Goal: Information Seeking & Learning: Learn about a topic

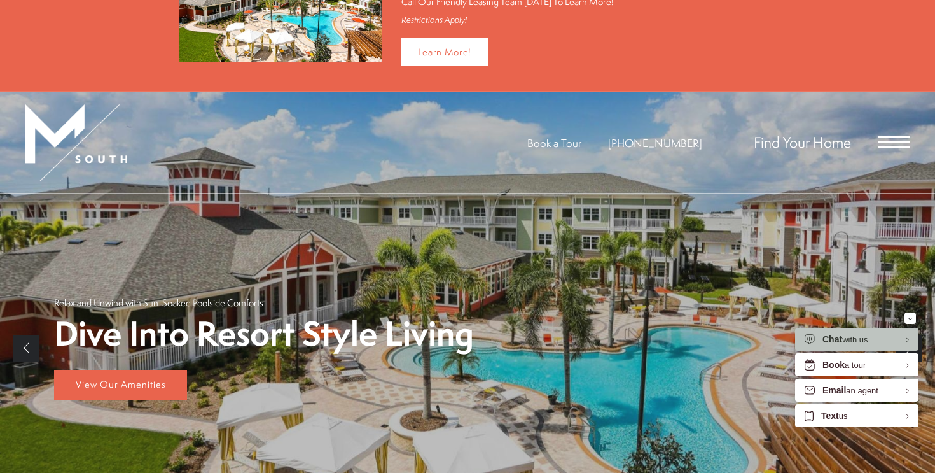
scroll to position [102, 0]
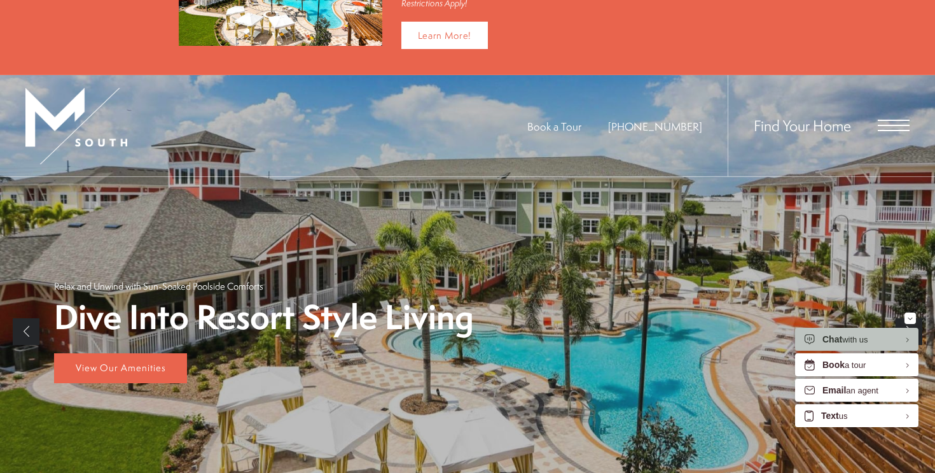
click at [890, 126] on span "Open Menu" at bounding box center [894, 125] width 32 height 11
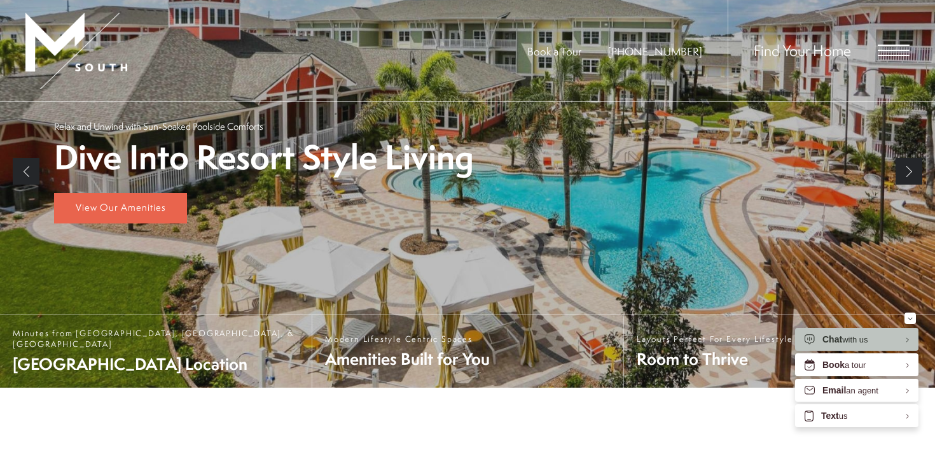
scroll to position [0, 0]
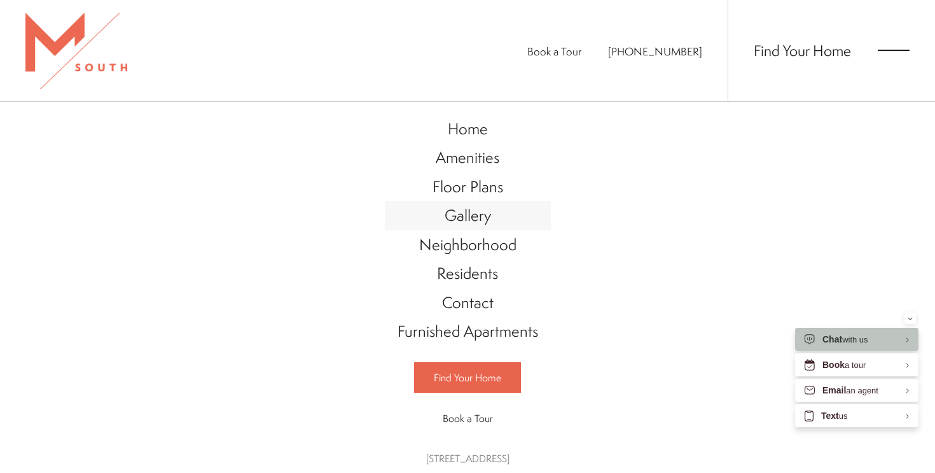
click at [456, 217] on span "Gallery" at bounding box center [468, 215] width 46 height 22
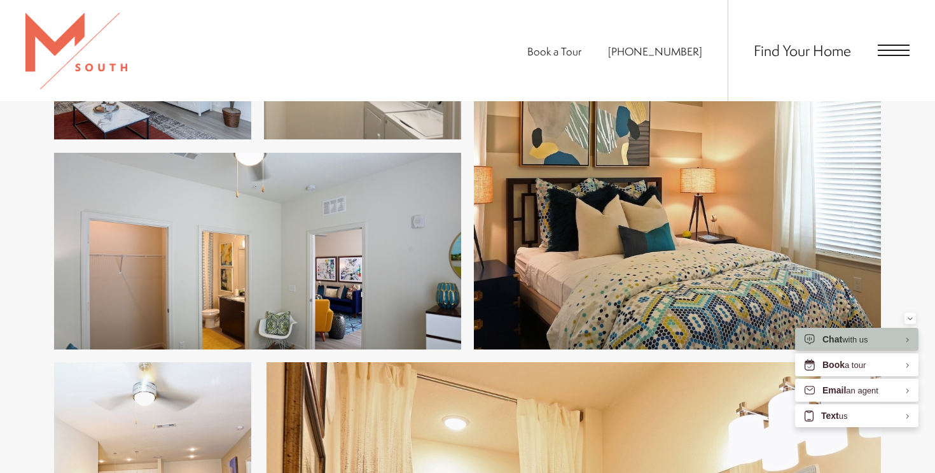
scroll to position [550, 0]
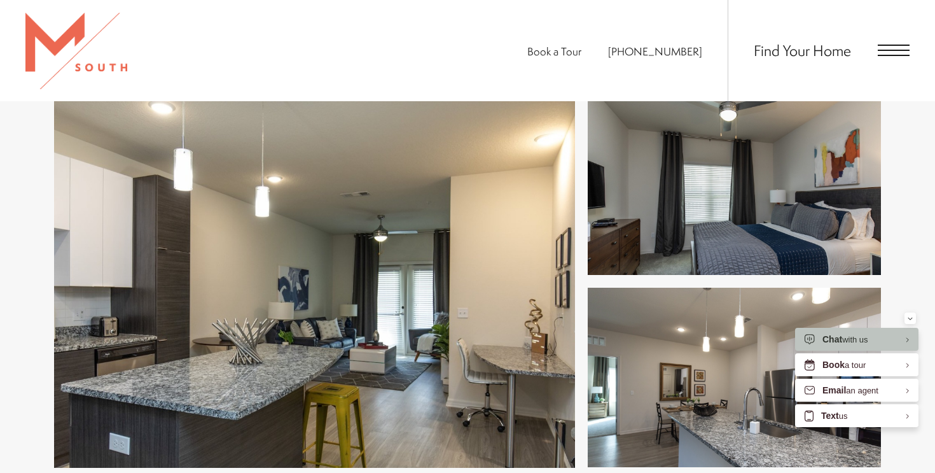
click at [898, 52] on span "Open Menu" at bounding box center [894, 50] width 32 height 11
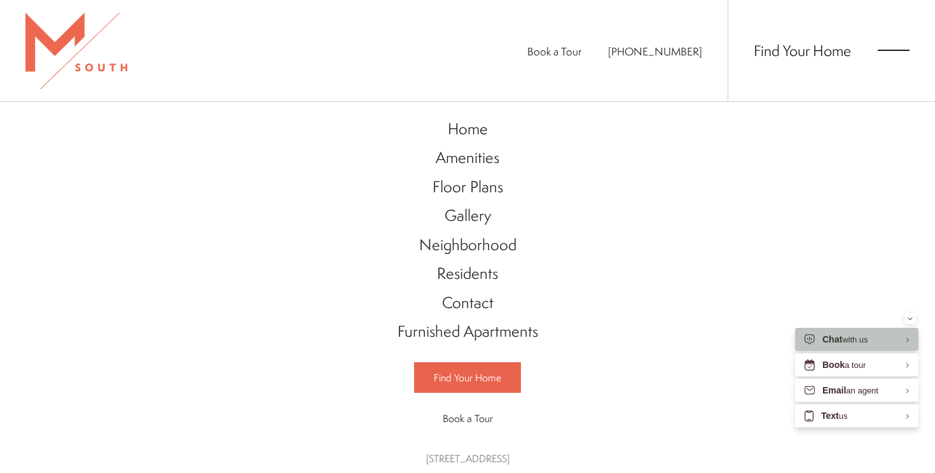
click at [581, 55] on span "Book a Tour" at bounding box center [554, 51] width 54 height 15
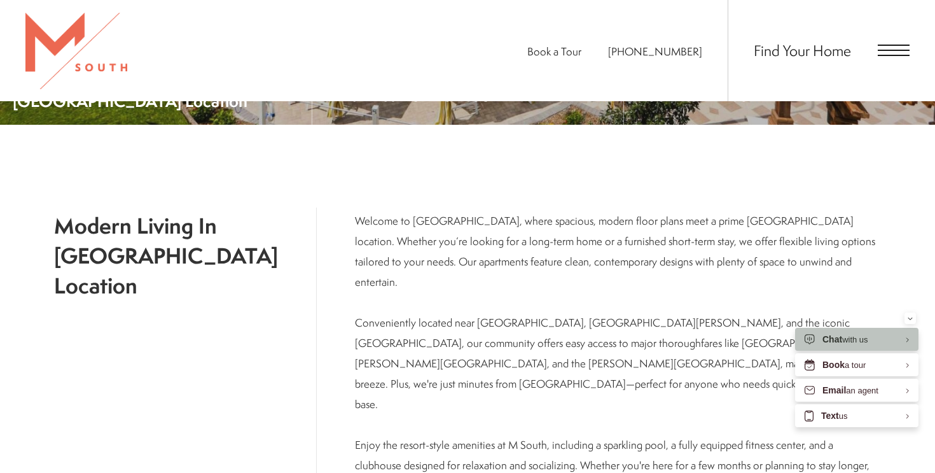
scroll to position [773, 0]
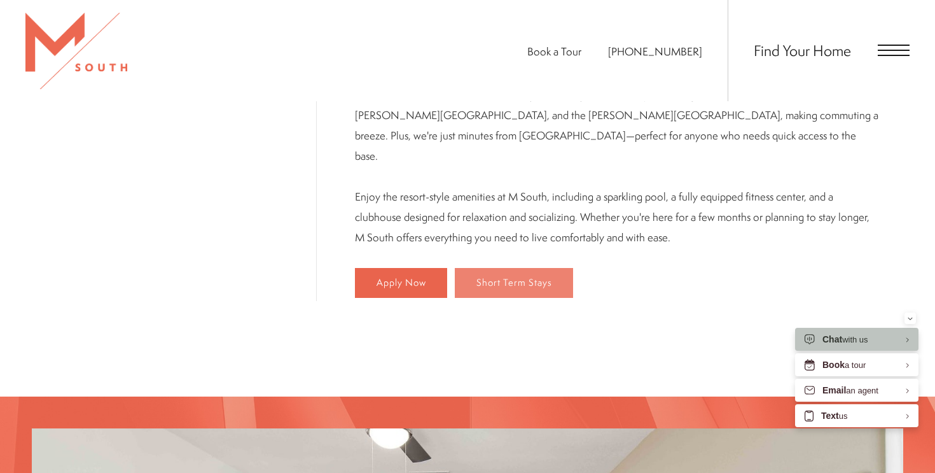
click at [488, 277] on span "Short Term Stays" at bounding box center [515, 282] width 76 height 11
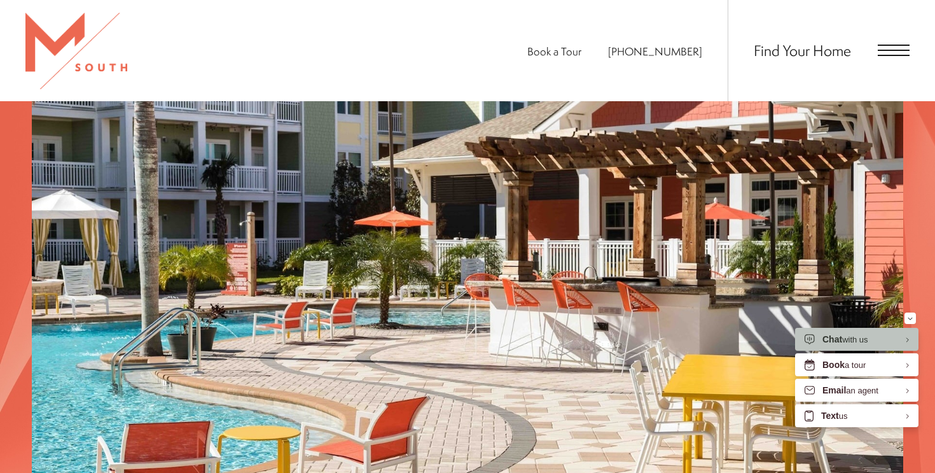
scroll to position [1715, 0]
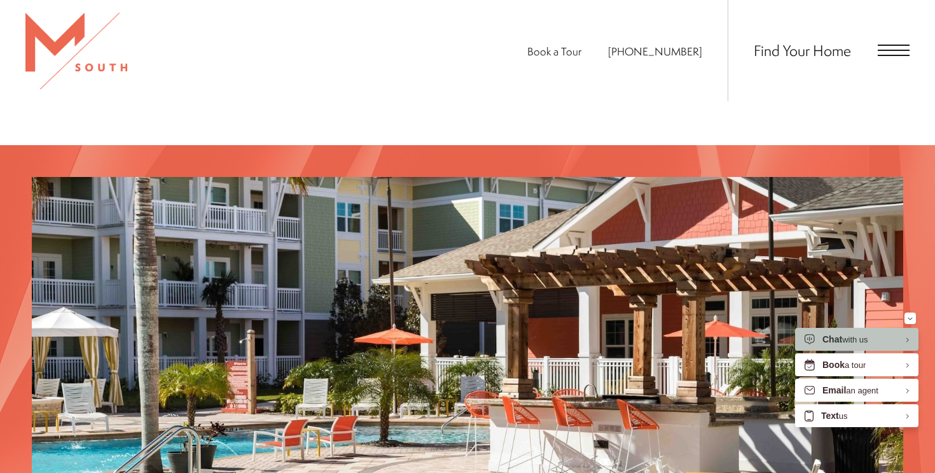
click at [882, 54] on span "Open Menu" at bounding box center [894, 50] width 32 height 11
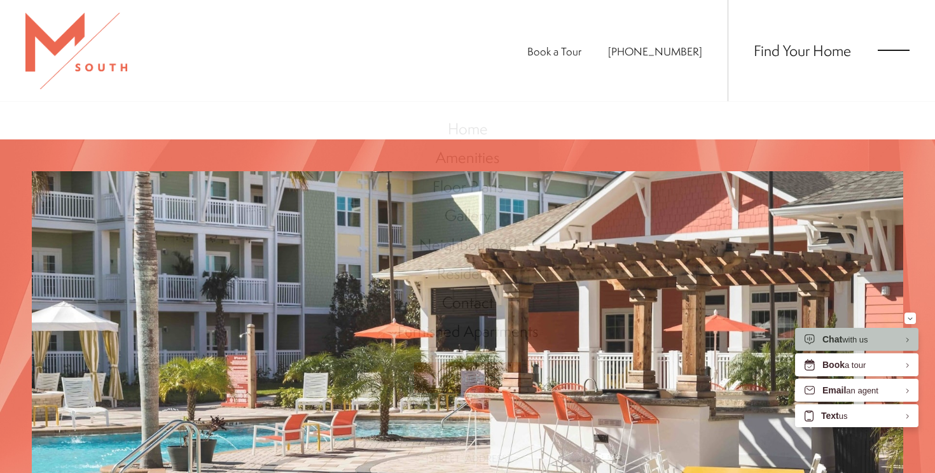
scroll to position [0, 0]
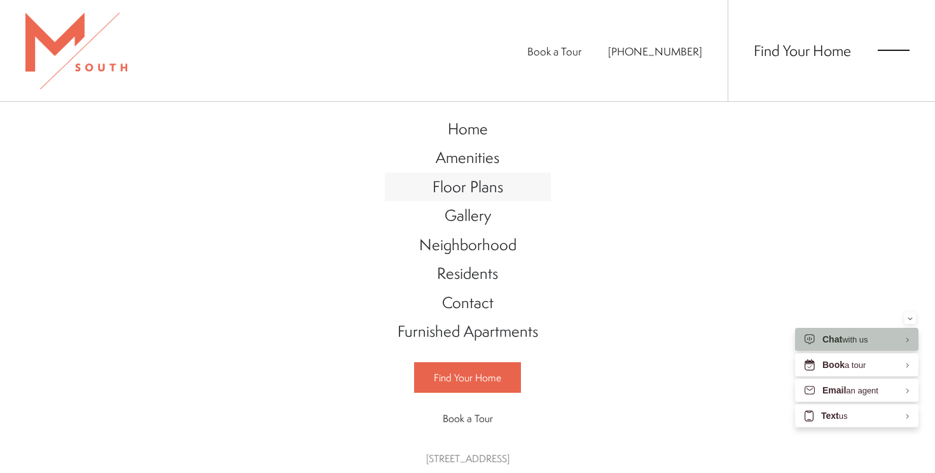
click at [452, 188] on span "Floor Plans" at bounding box center [468, 187] width 71 height 22
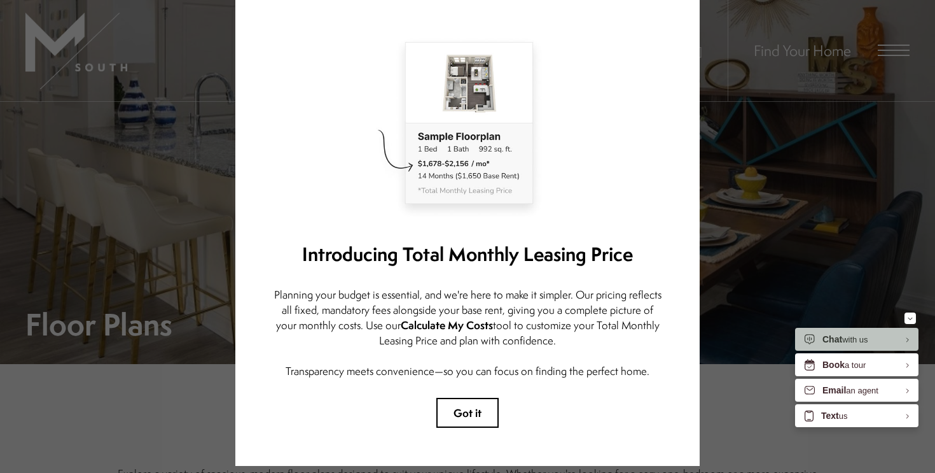
scroll to position [73, 0]
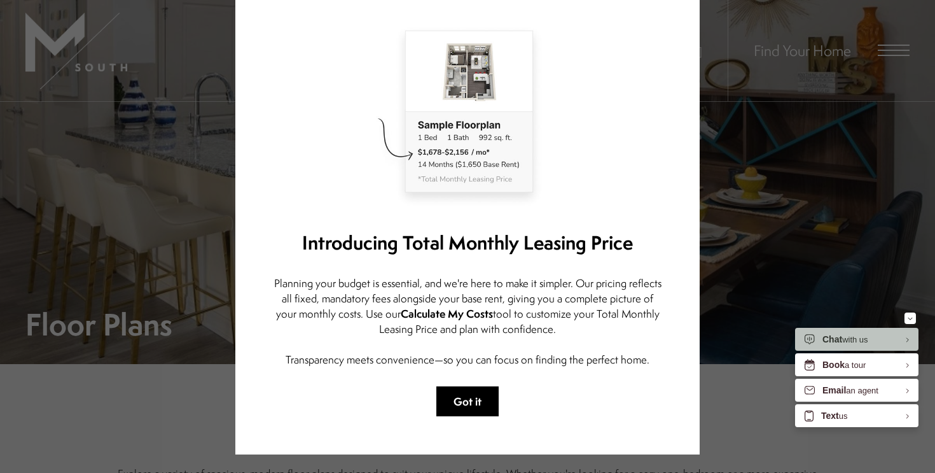
click at [458, 399] on button "Got it" at bounding box center [467, 401] width 62 height 30
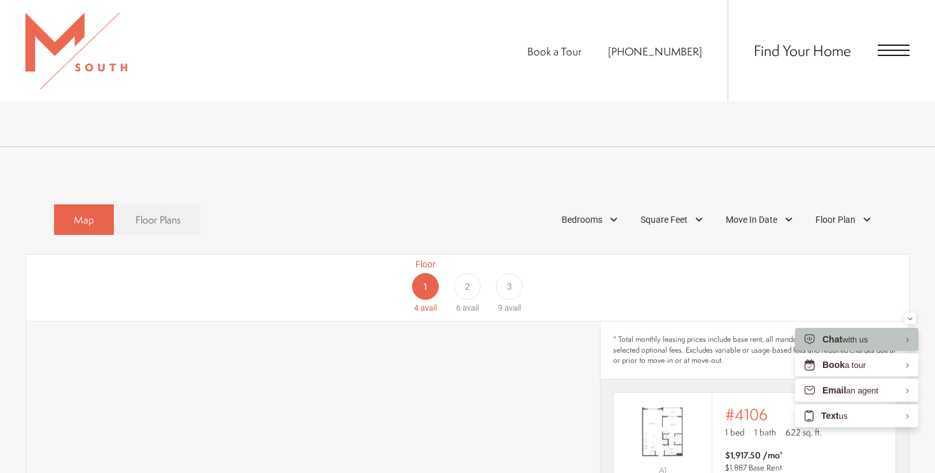
scroll to position [664, 0]
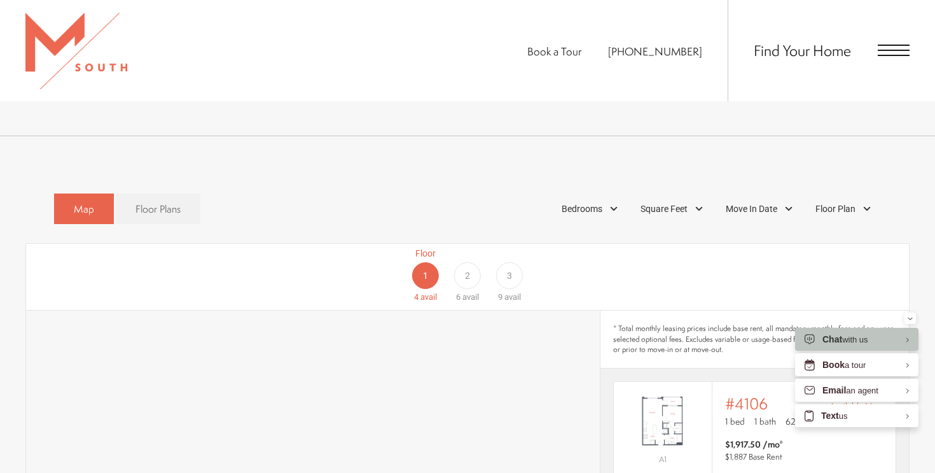
click at [468, 262] on div "2" at bounding box center [467, 275] width 27 height 27
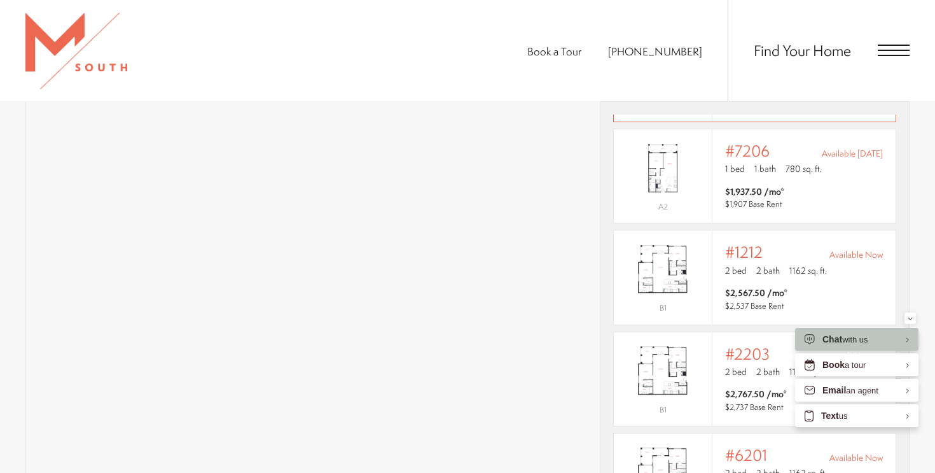
scroll to position [931, 0]
click at [758, 286] on span "$2,567.50 /mo*" at bounding box center [756, 292] width 62 height 13
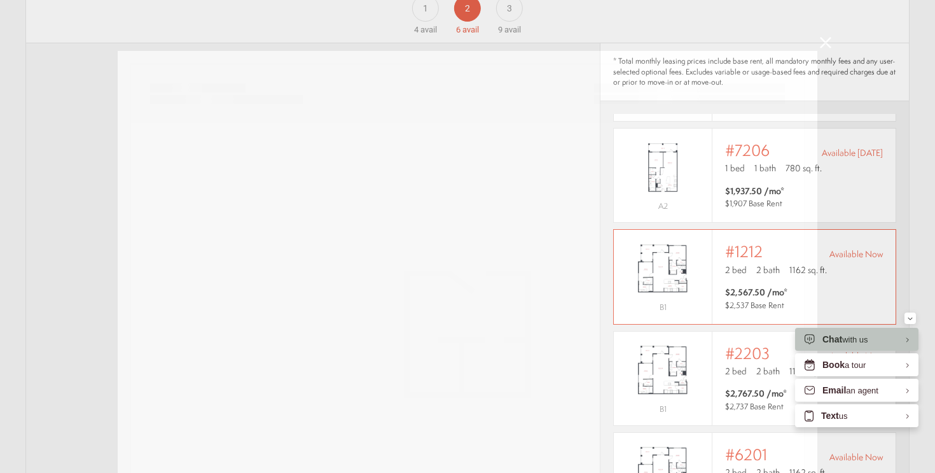
scroll to position [0, 0]
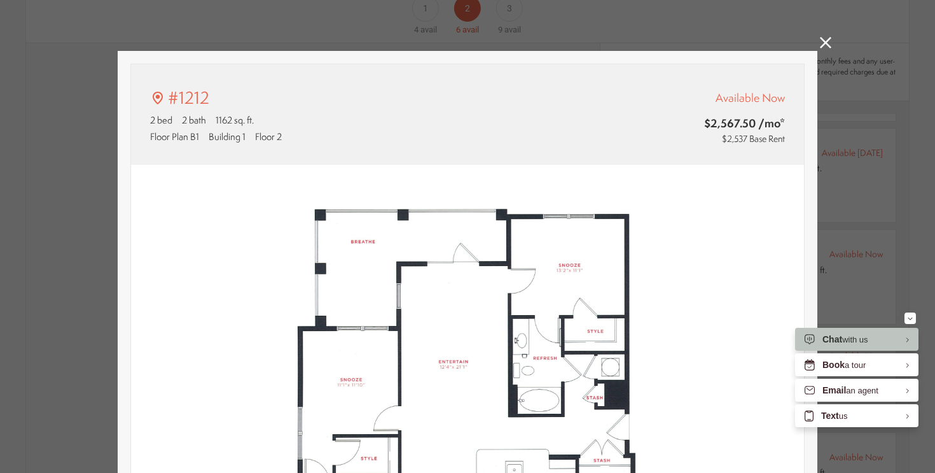
type input "**********"
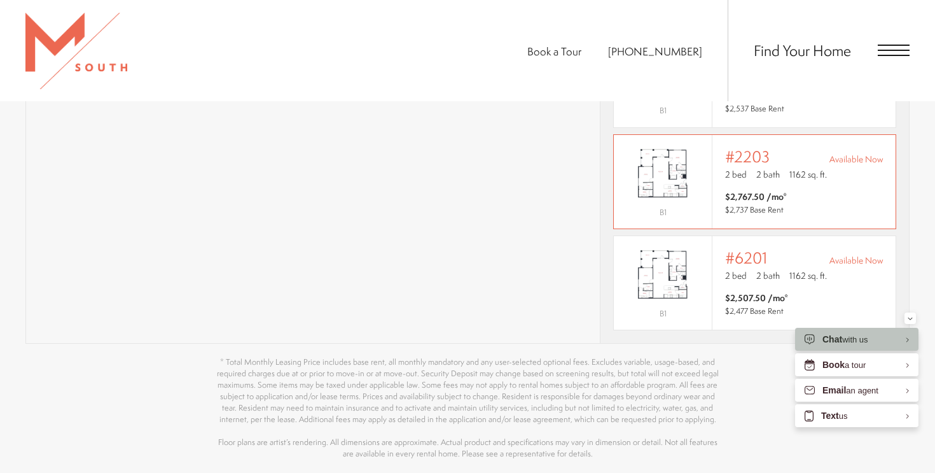
scroll to position [1122, 0]
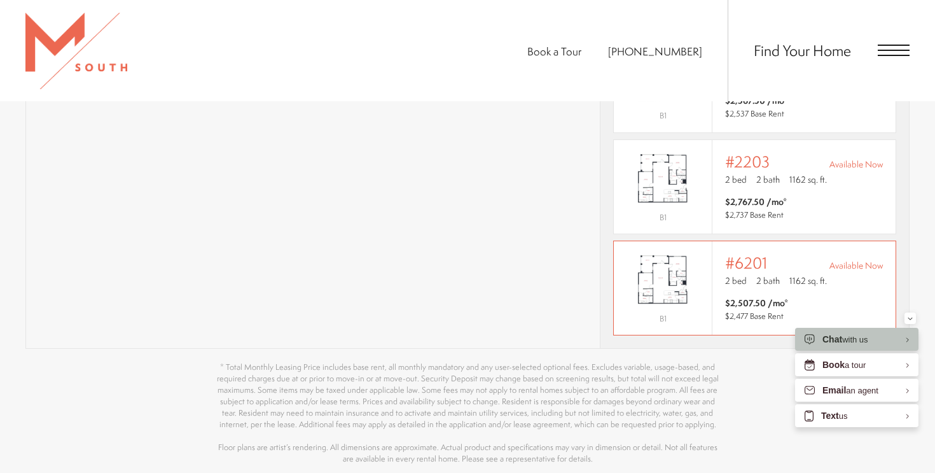
click at [708, 273] on img "View #6201" at bounding box center [663, 280] width 98 height 62
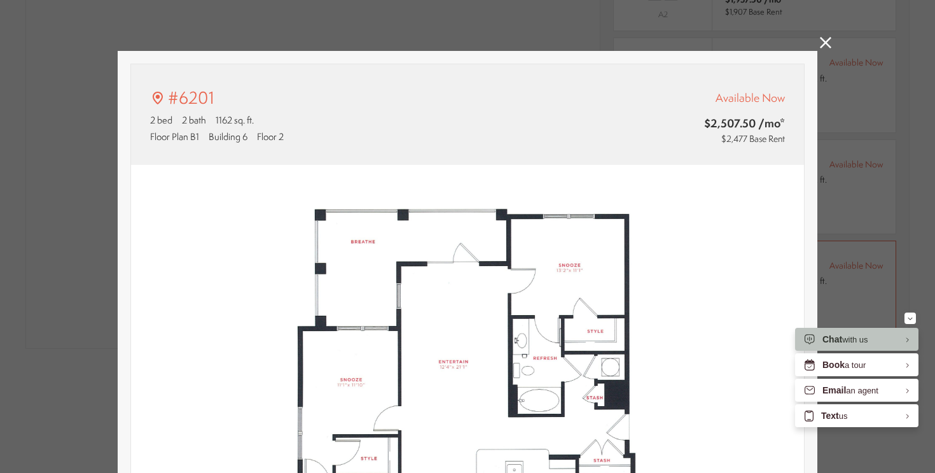
scroll to position [0, 0]
type input "**********"
click at [820, 44] on icon at bounding box center [825, 42] width 11 height 11
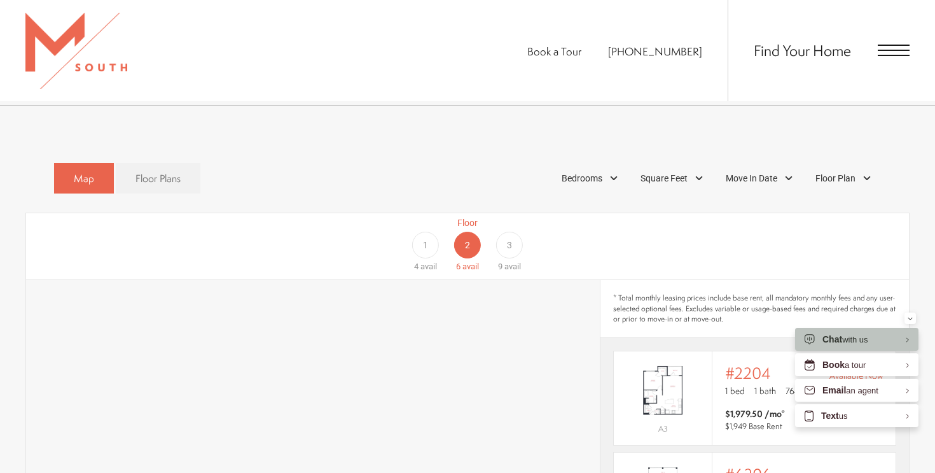
scroll to position [669, 0]
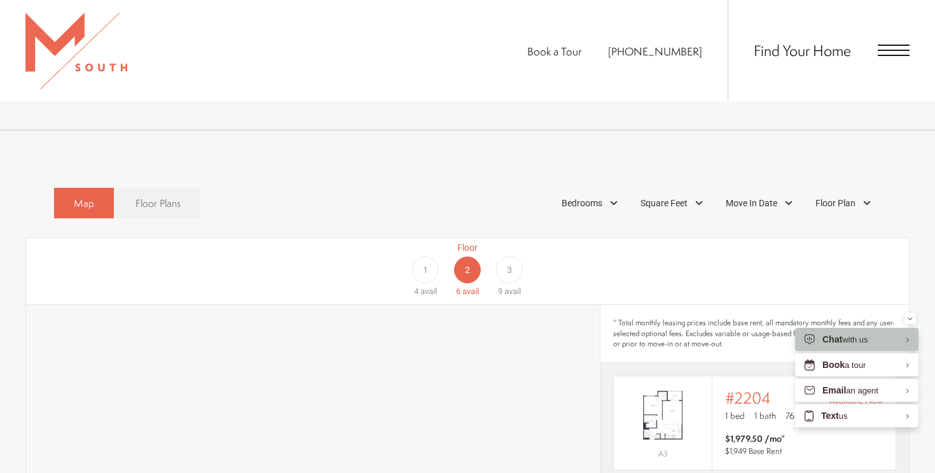
click at [182, 188] on link "Floor Plans" at bounding box center [158, 203] width 85 height 31
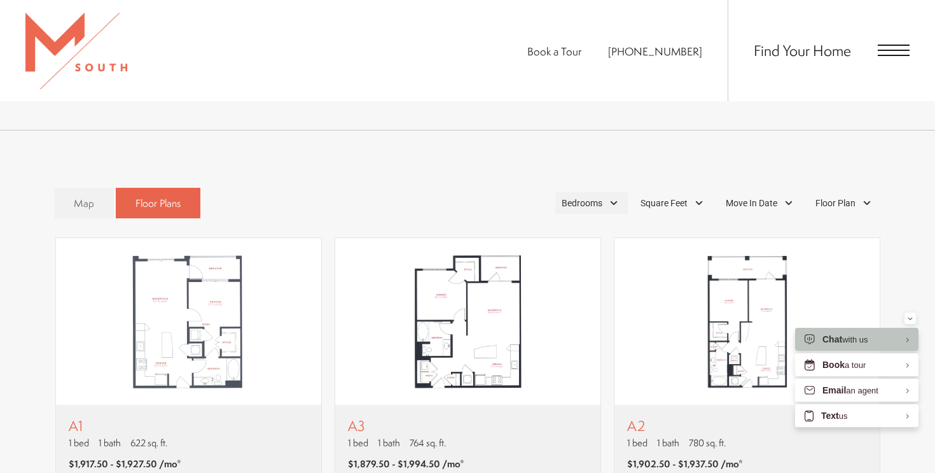
click at [599, 197] on span "Bedrooms" at bounding box center [582, 203] width 41 height 13
click at [592, 254] on span "2 Bedroom" at bounding box center [568, 261] width 64 height 14
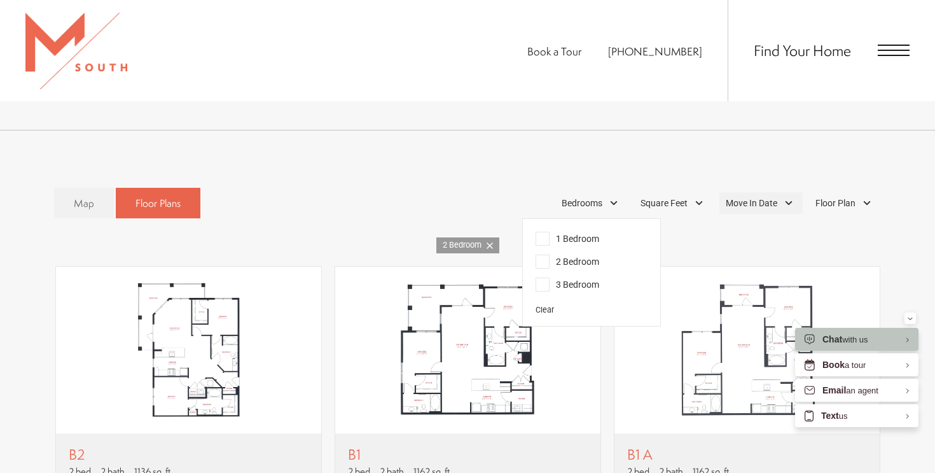
click at [744, 197] on span "Move In Date" at bounding box center [752, 203] width 52 height 13
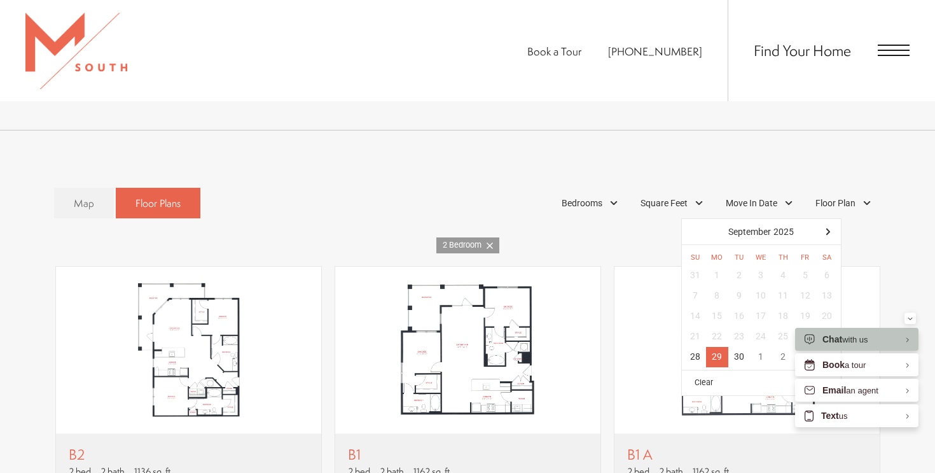
click at [721, 347] on div "29" at bounding box center [717, 357] width 22 height 20
click at [643, 214] on div "Map Floor Plans 2 Bedrooms 1 Bedroom 2 Bedroom" at bounding box center [467, 421] width 884 height 480
click at [772, 197] on span "Move In Date" at bounding box center [752, 203] width 52 height 13
click at [630, 207] on div "Map Floor Plans 2 Bedrooms 1 Bedroom 2 Bedroom" at bounding box center [467, 421] width 884 height 480
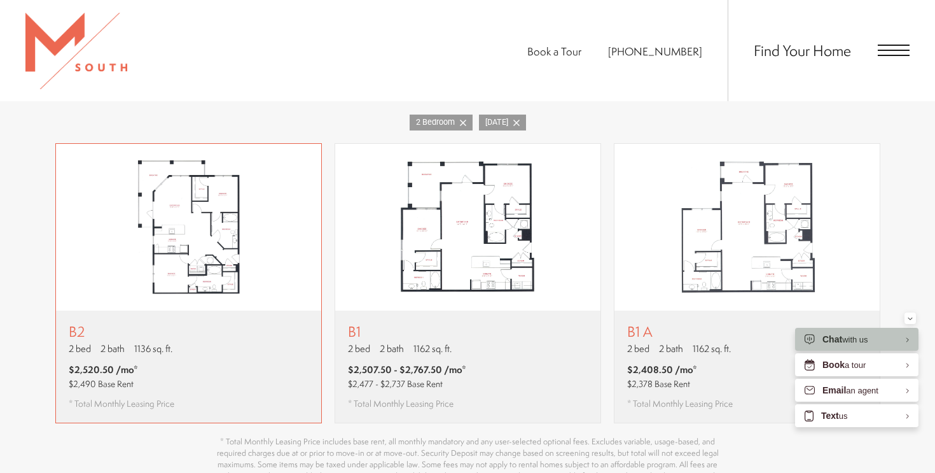
scroll to position [793, 0]
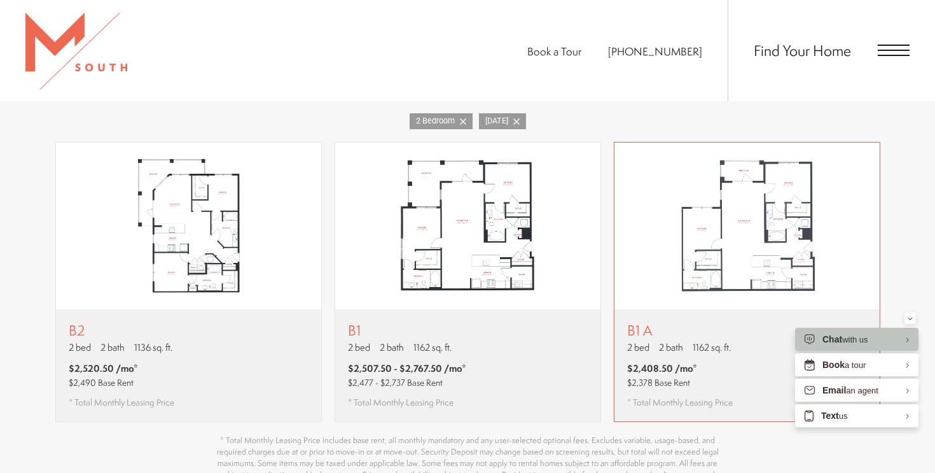
click at [734, 317] on div "B1 A 2 bed 2 bath 1162 sq. ft. $2,408.50 /mo* $2,378 Base Rent * Total Monthly …" at bounding box center [747, 365] width 265 height 112
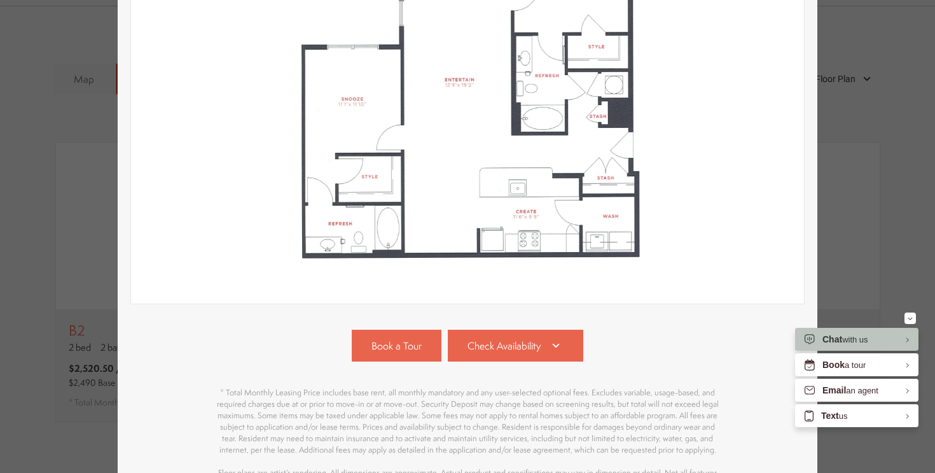
scroll to position [355, 0]
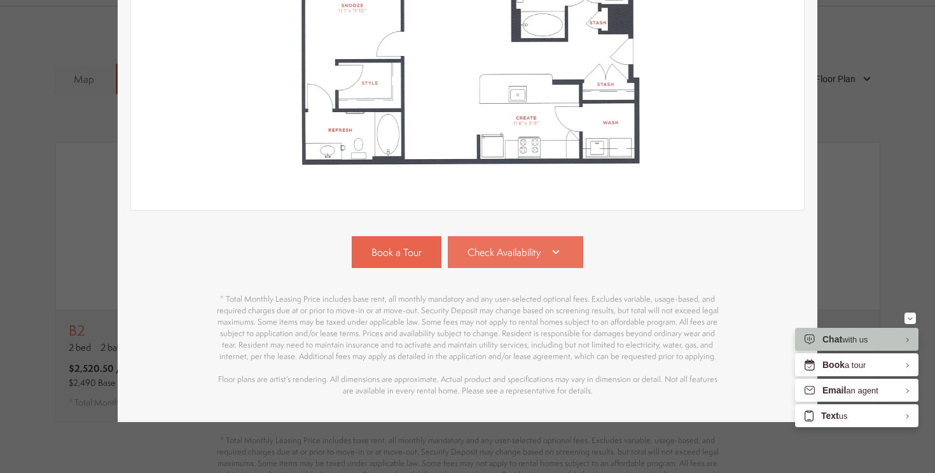
click at [490, 252] on span "Check Availability" at bounding box center [504, 252] width 73 height 15
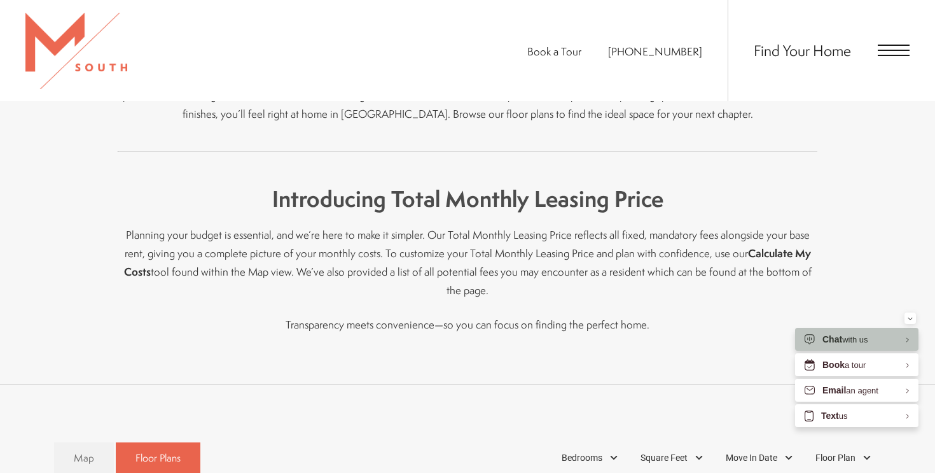
scroll to position [570, 0]
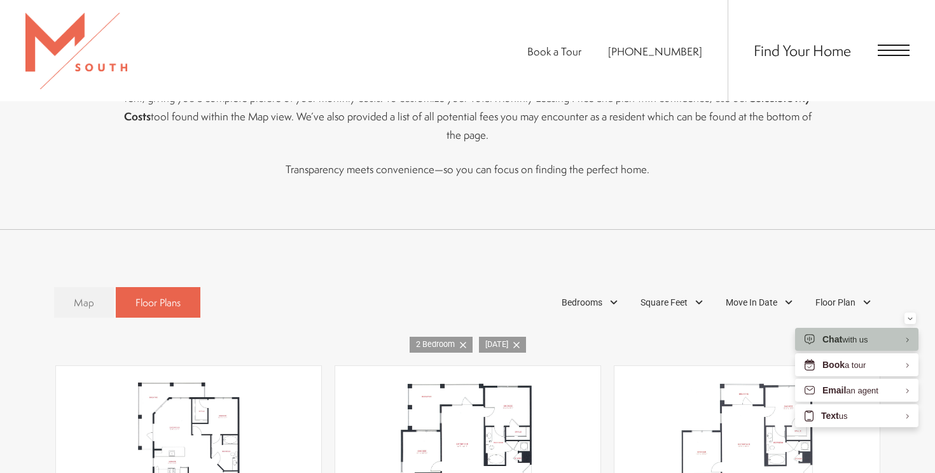
click at [76, 295] on span "Map" at bounding box center [84, 302] width 20 height 15
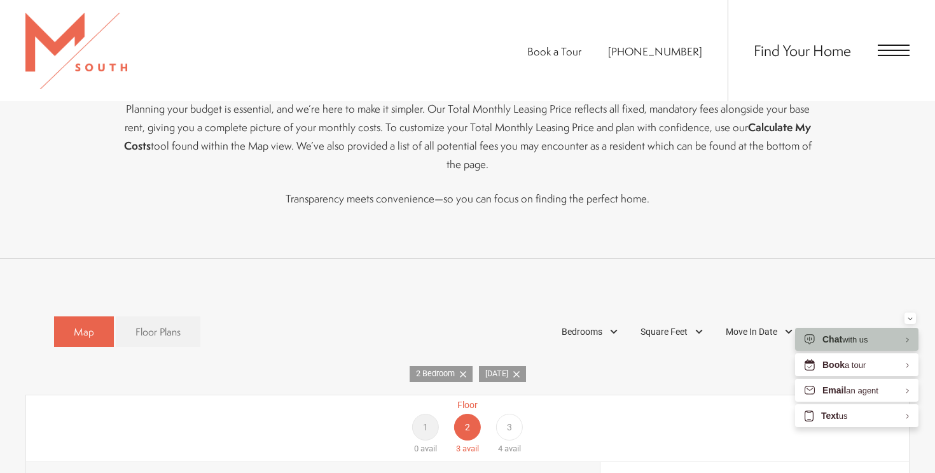
scroll to position [639, 0]
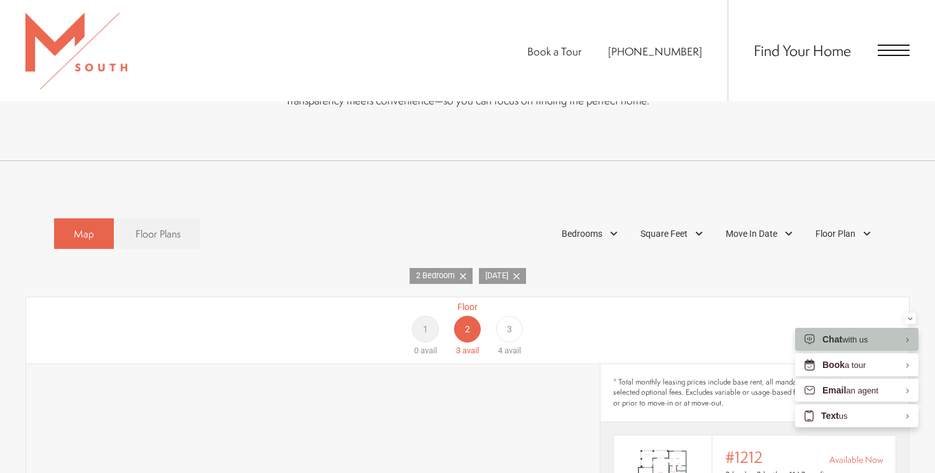
click at [511, 316] on div "3" at bounding box center [509, 329] width 27 height 27
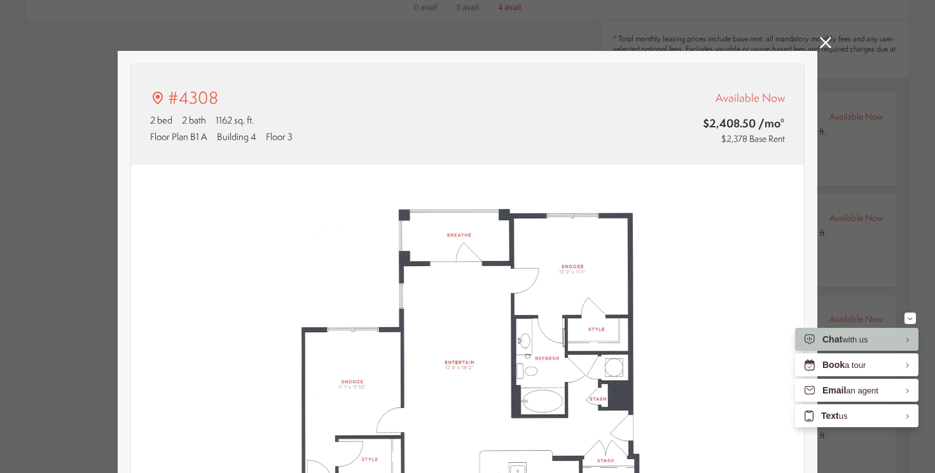
scroll to position [0, 0]
type input "**********"
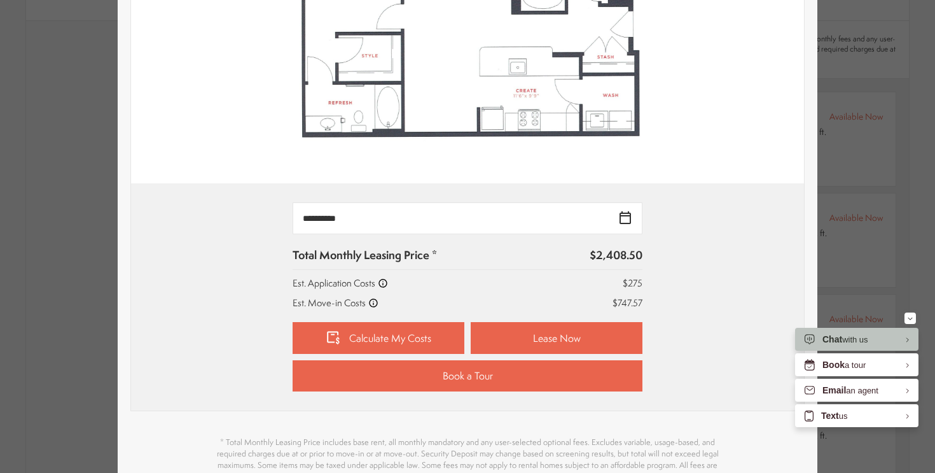
scroll to position [403, 0]
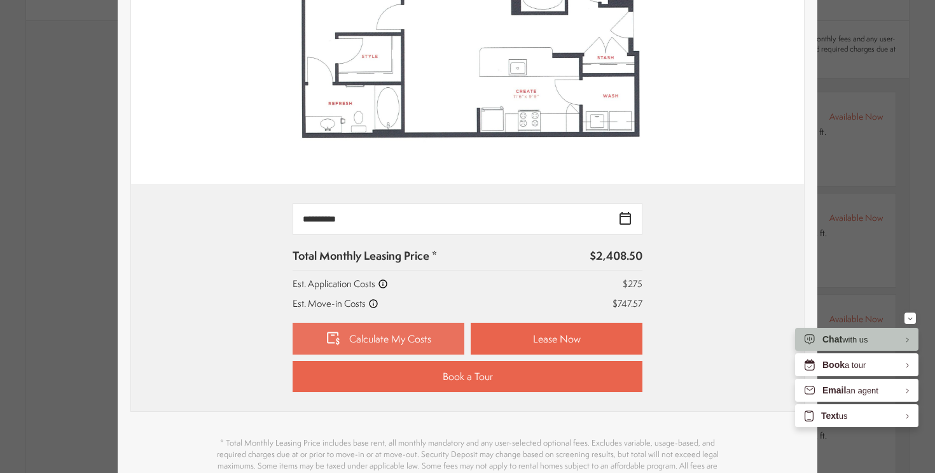
click at [417, 339] on link "Calculate My Costs" at bounding box center [379, 339] width 172 height 32
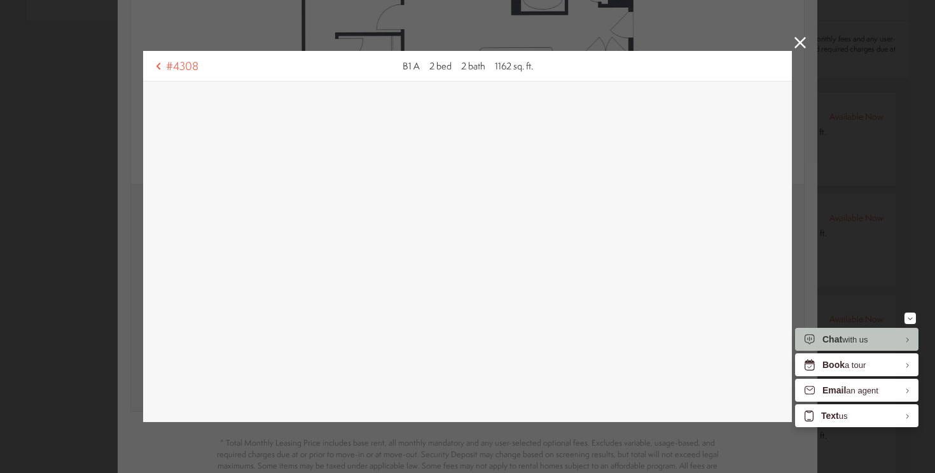
click at [802, 48] on icon at bounding box center [800, 42] width 11 height 11
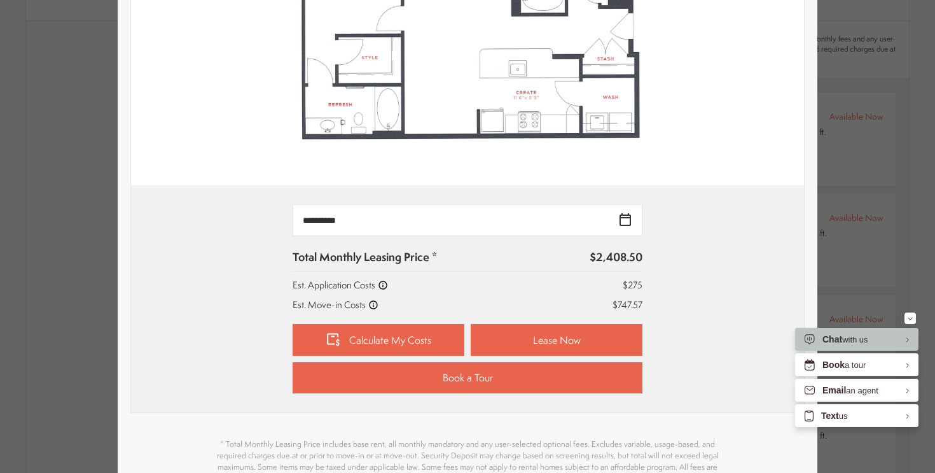
scroll to position [477, 0]
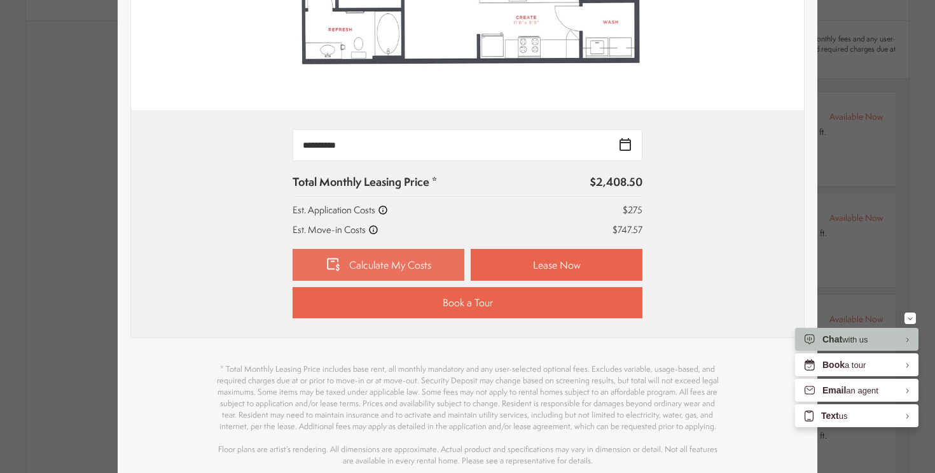
click at [382, 272] on link "Calculate My Costs" at bounding box center [379, 265] width 172 height 32
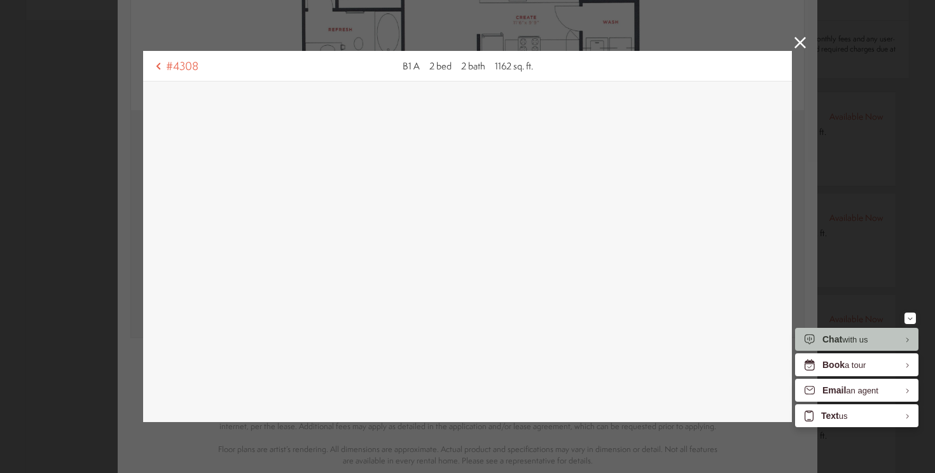
click at [800, 37] on icon at bounding box center [800, 42] width 11 height 11
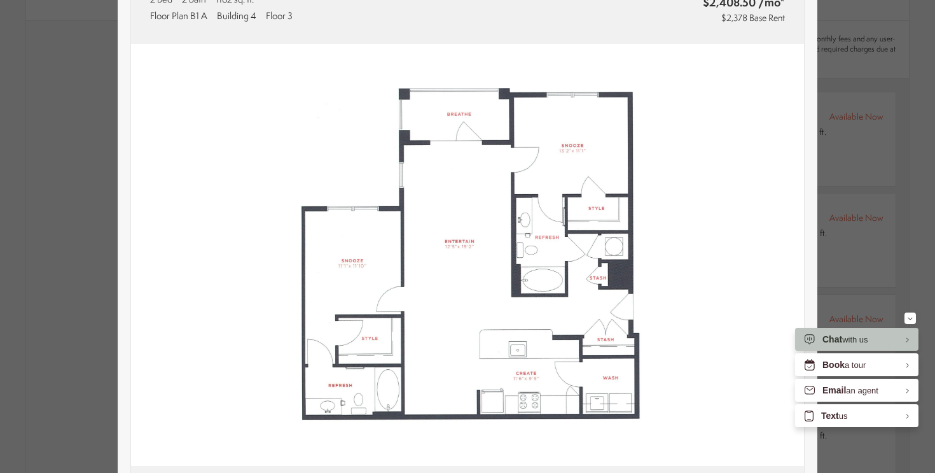
scroll to position [125, 0]
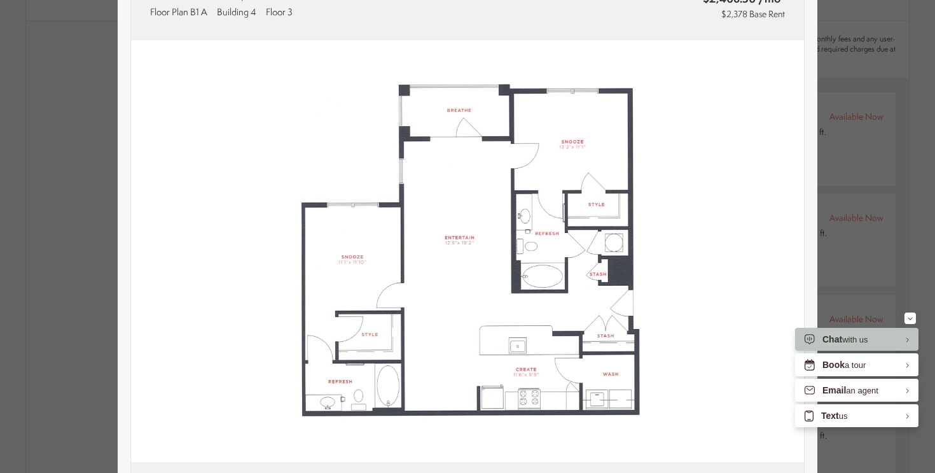
click at [852, 107] on div "#4308 2 bed 2 bath 1162 sq. ft. Floor Plan B1 A Building 4 Floor 3 Available No…" at bounding box center [467, 236] width 935 height 473
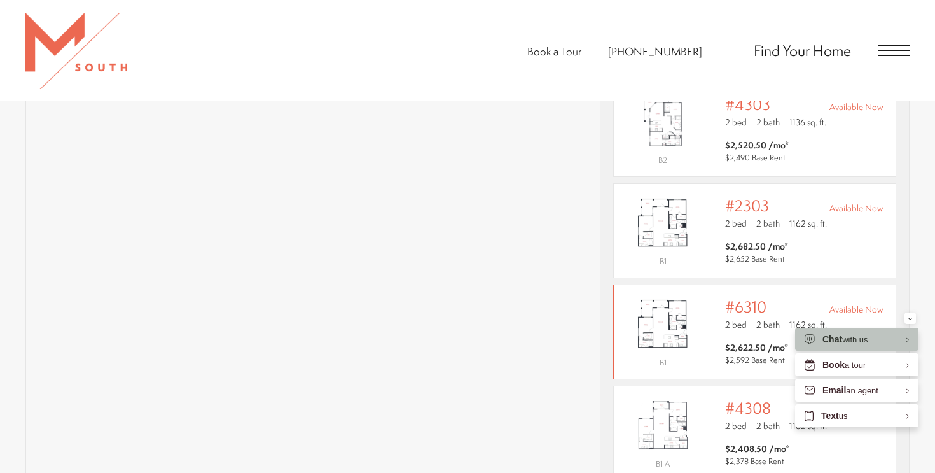
scroll to position [1006, 0]
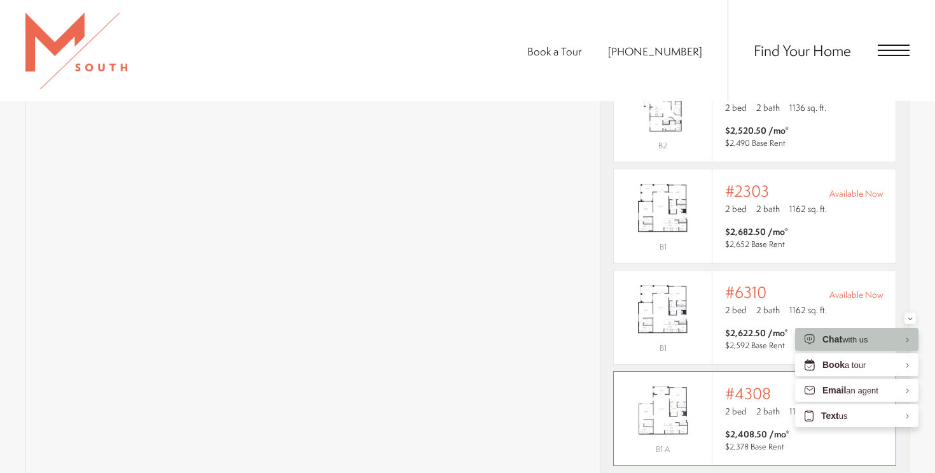
click at [658, 380] on img "View #4308" at bounding box center [663, 411] width 98 height 62
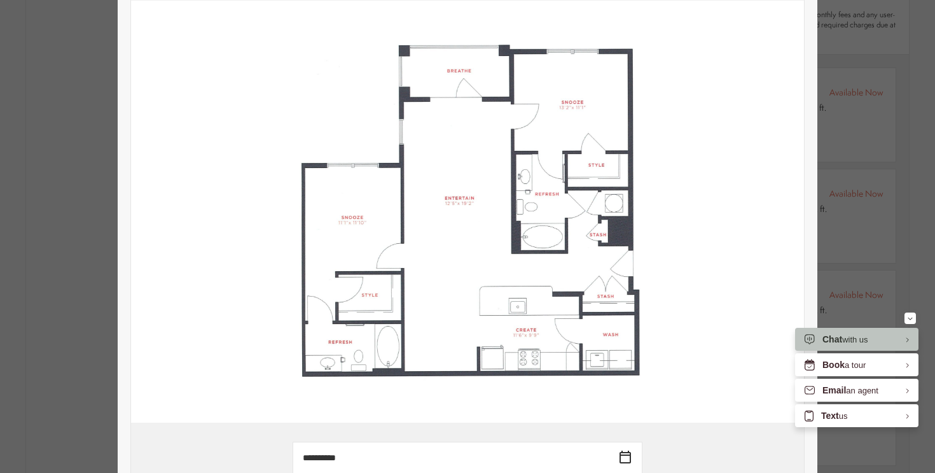
scroll to position [0, 0]
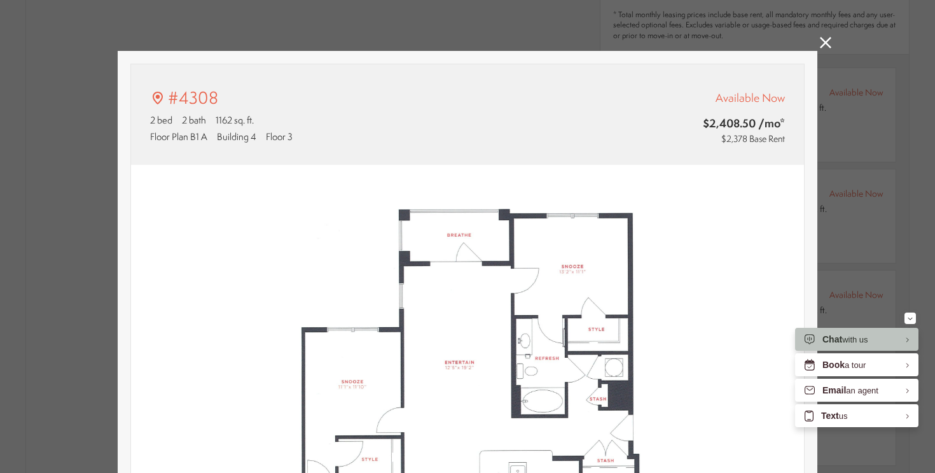
click at [821, 38] on icon at bounding box center [825, 42] width 11 height 11
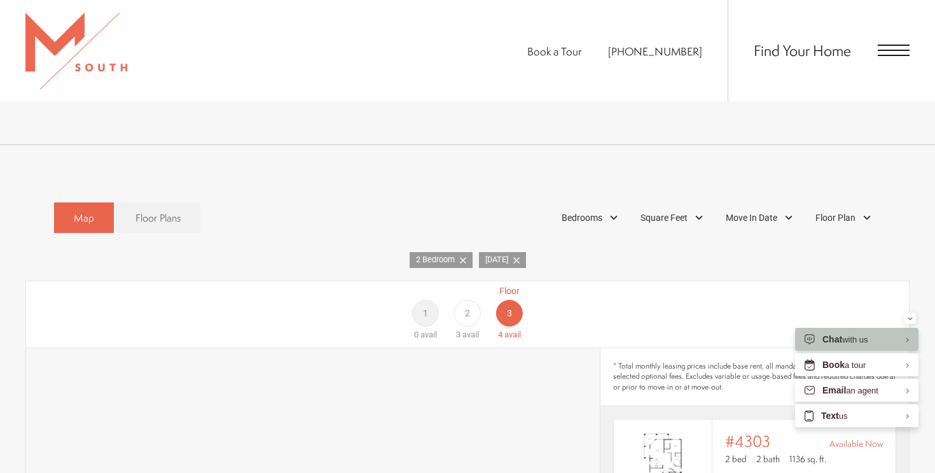
scroll to position [565, 0]
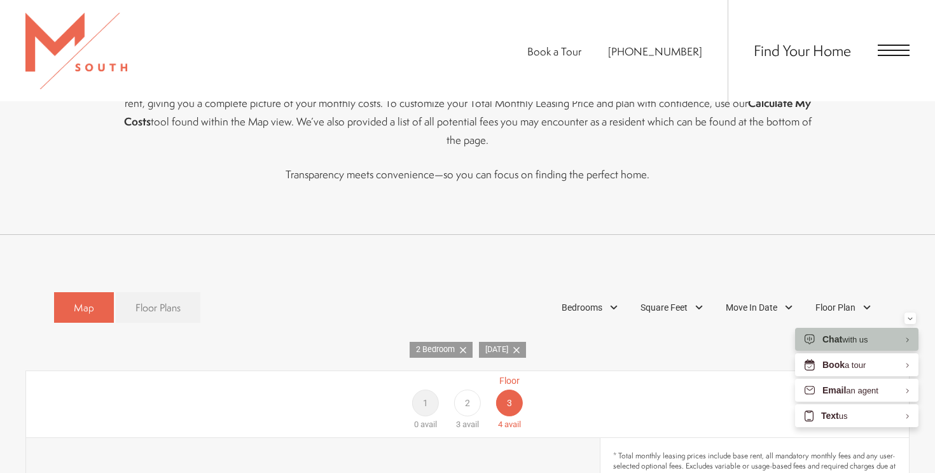
click at [156, 300] on span "Floor Plans" at bounding box center [158, 307] width 45 height 15
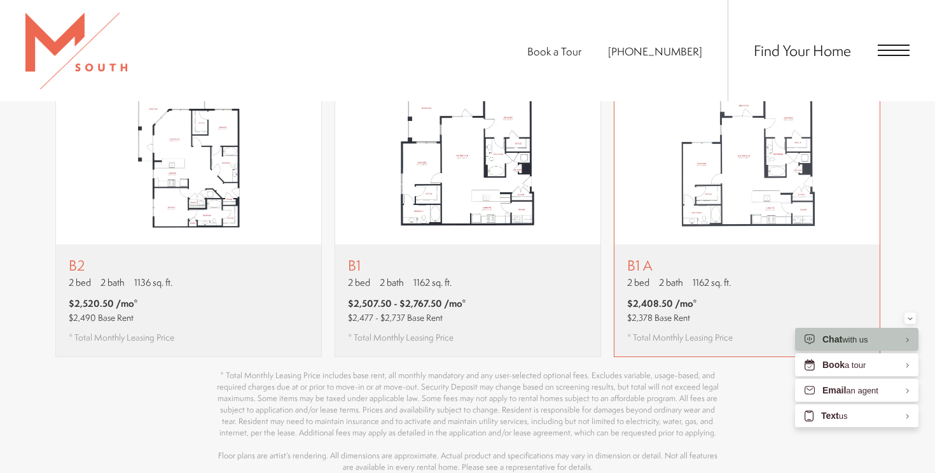
scroll to position [823, 0]
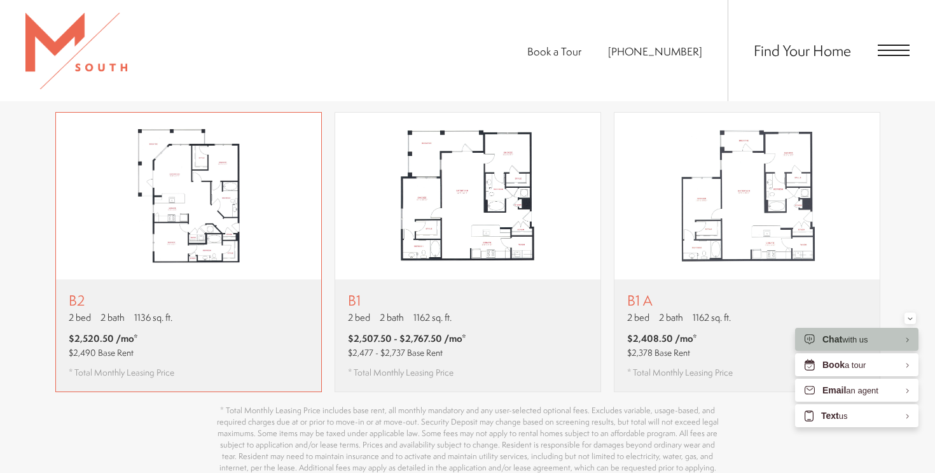
click at [165, 258] on img "View floor plan B2" at bounding box center [188, 196] width 265 height 167
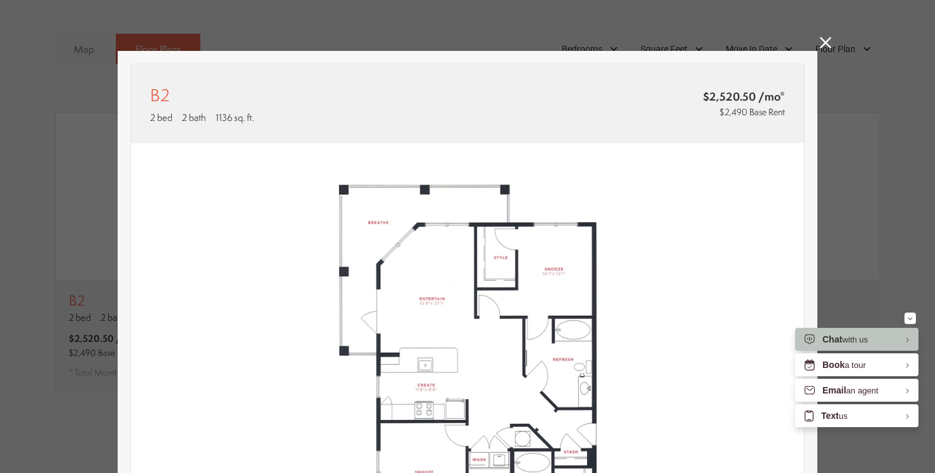
scroll to position [353, 0]
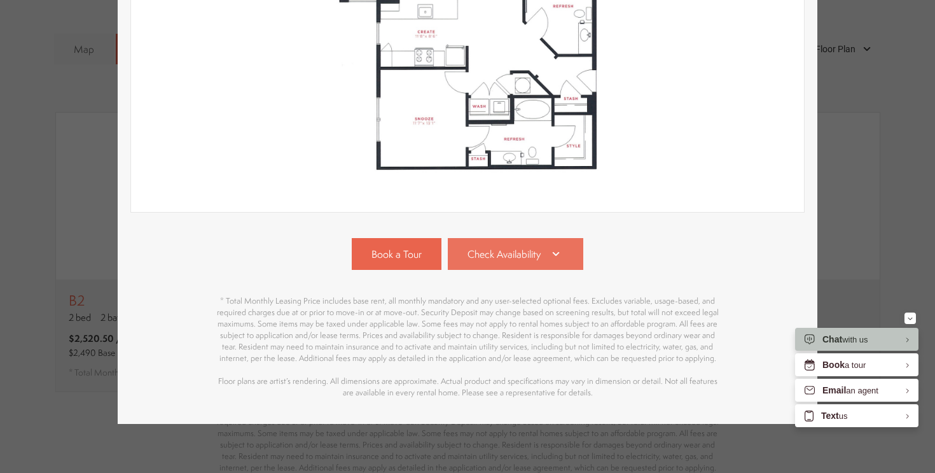
click at [534, 251] on span "Check Availability" at bounding box center [504, 254] width 73 height 15
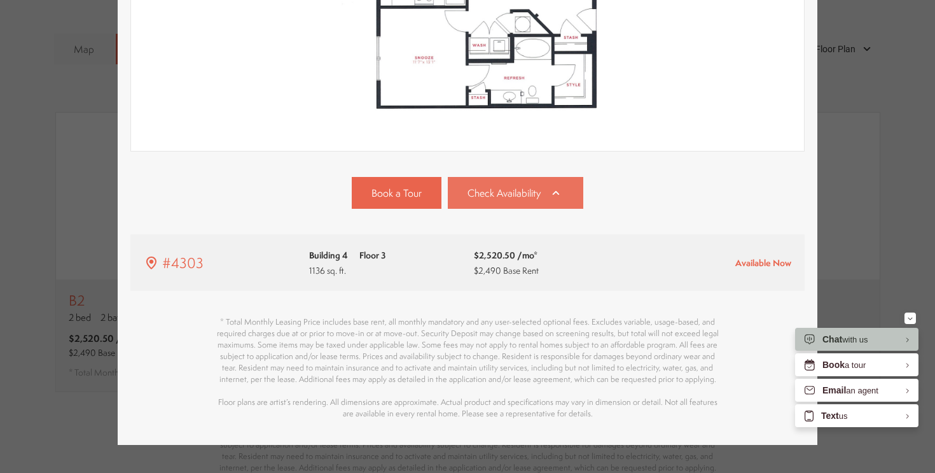
scroll to position [437, 0]
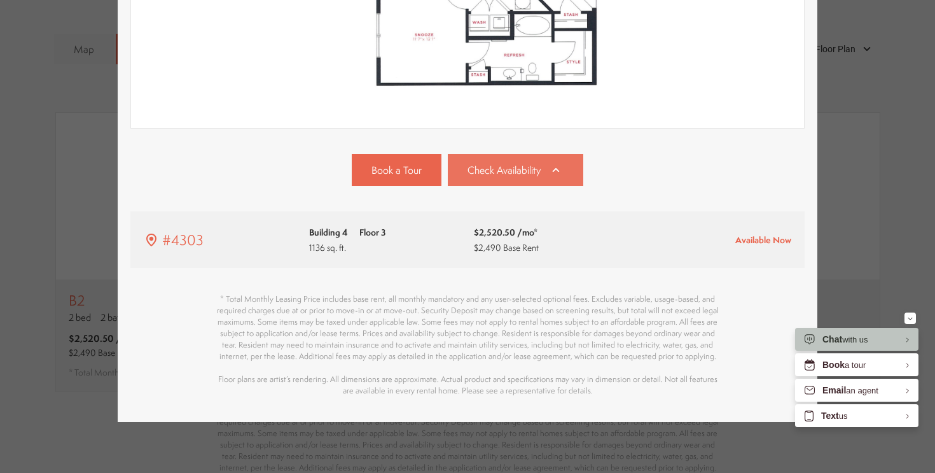
click at [534, 251] on span "$2,490 Base Rent" at bounding box center [506, 247] width 65 height 12
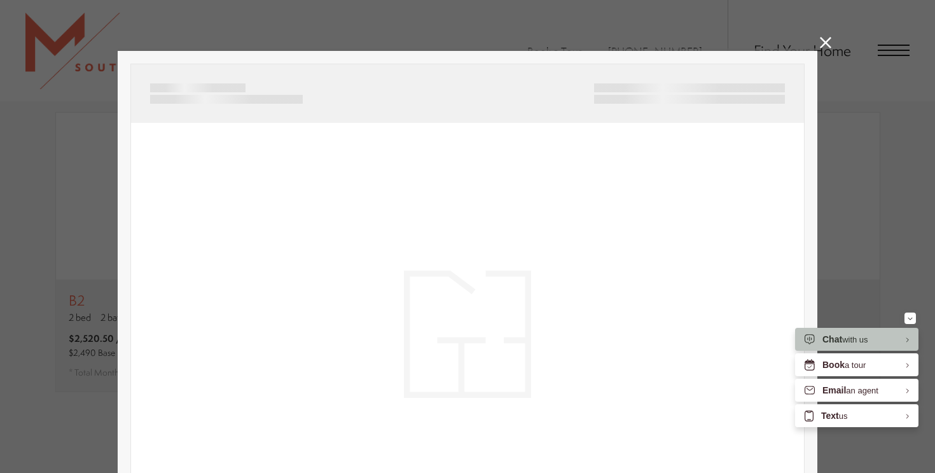
scroll to position [0, 0]
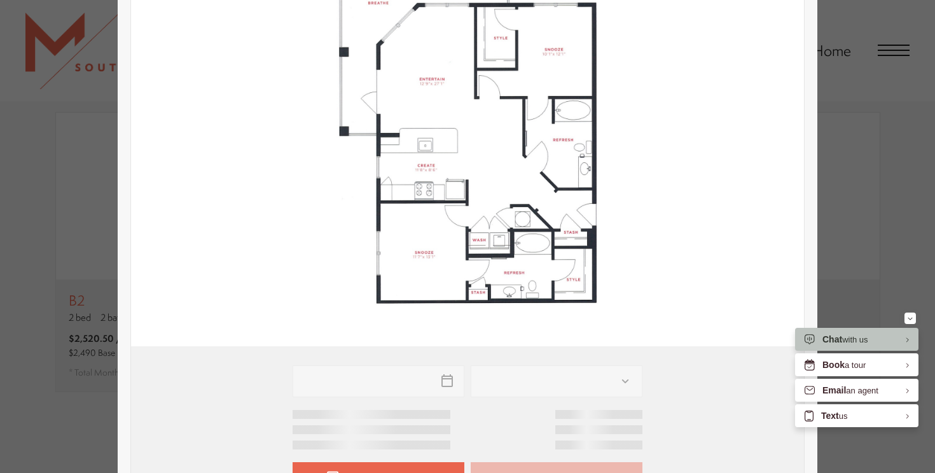
type input "**********"
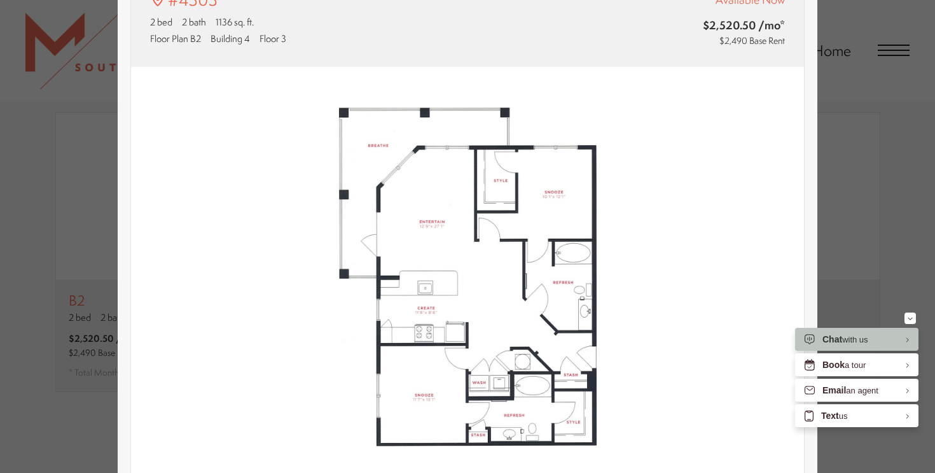
scroll to position [89, 0]
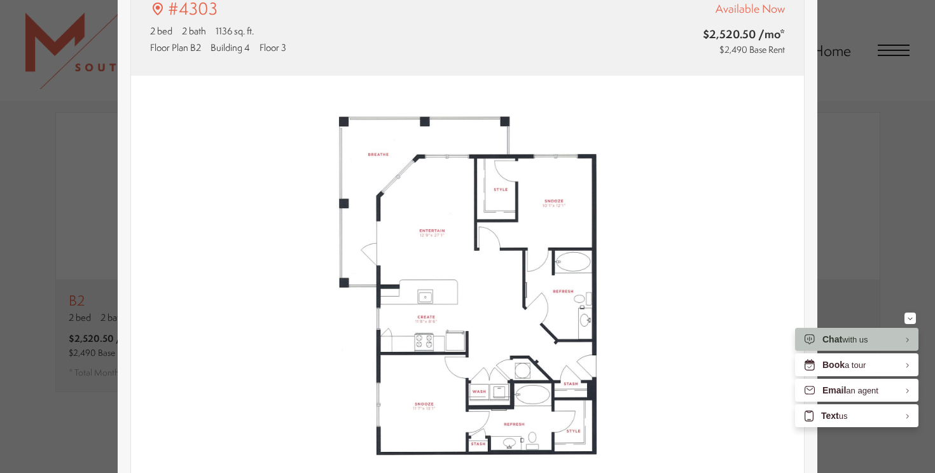
click at [828, 64] on div "#4303 2 bed 2 bath 1136 sq. ft. Floor Plan B2 Building 4 Floor 3 Available Now …" at bounding box center [467, 236] width 935 height 473
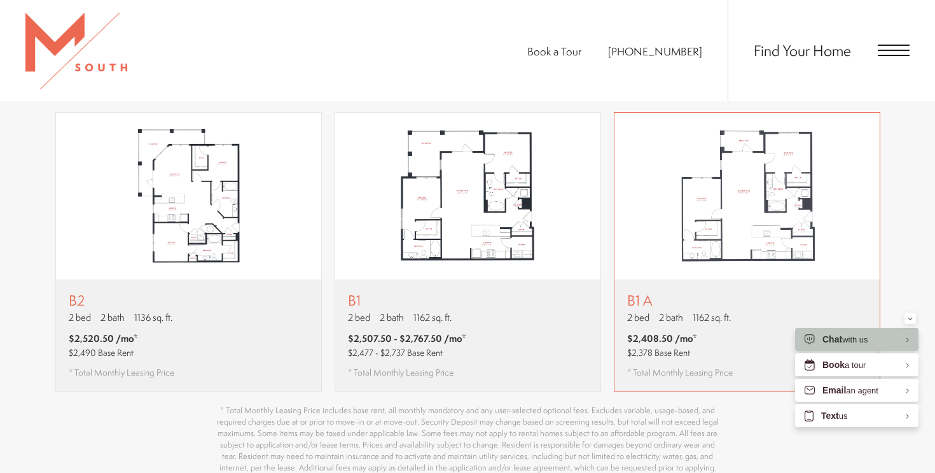
click at [707, 310] on span "1162 sq. ft." at bounding box center [712, 316] width 38 height 13
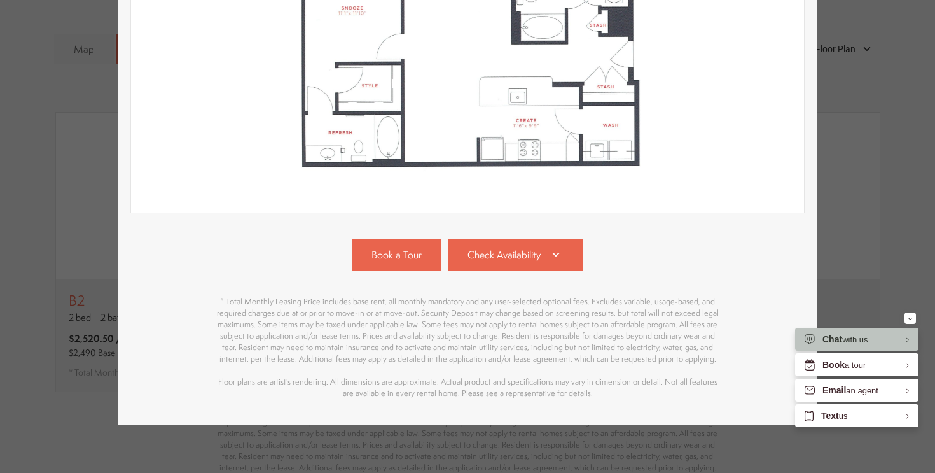
scroll to position [355, 0]
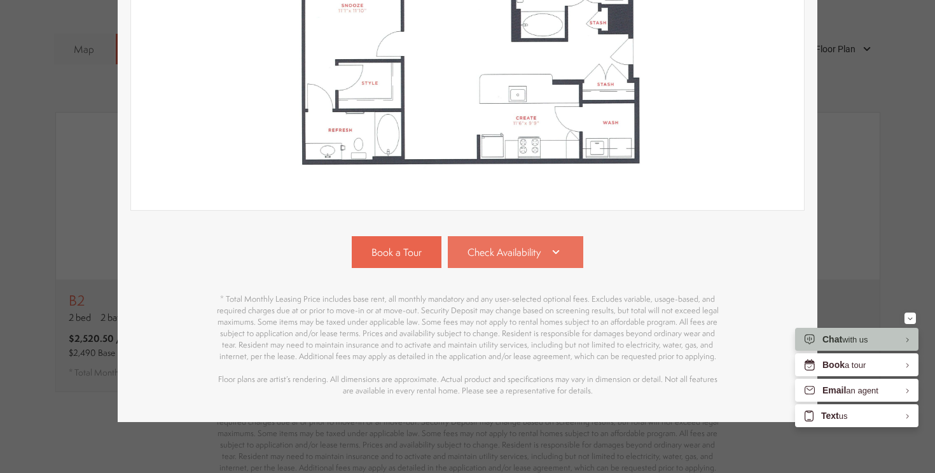
click at [512, 258] on span "Check Availability" at bounding box center [504, 252] width 73 height 15
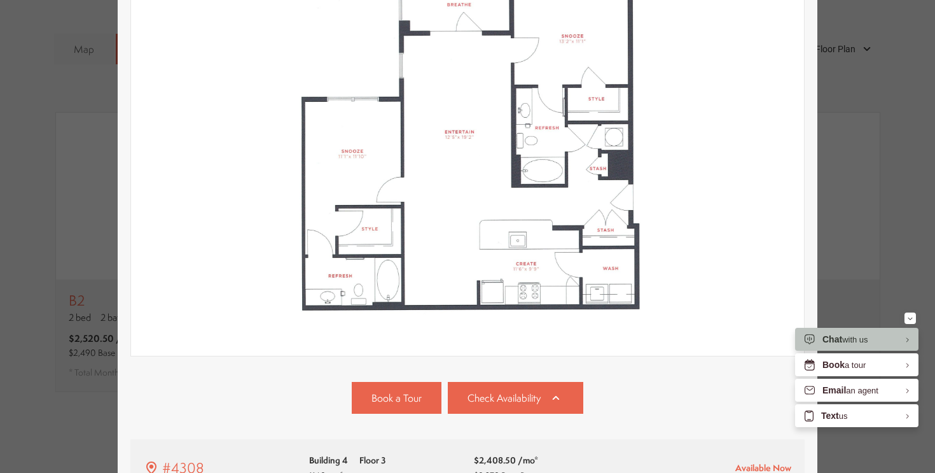
scroll to position [1, 0]
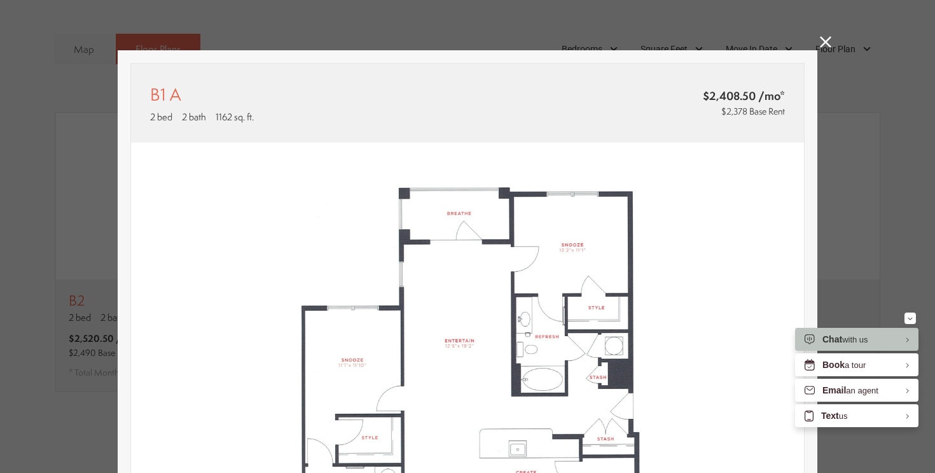
click at [824, 38] on icon at bounding box center [825, 41] width 11 height 11
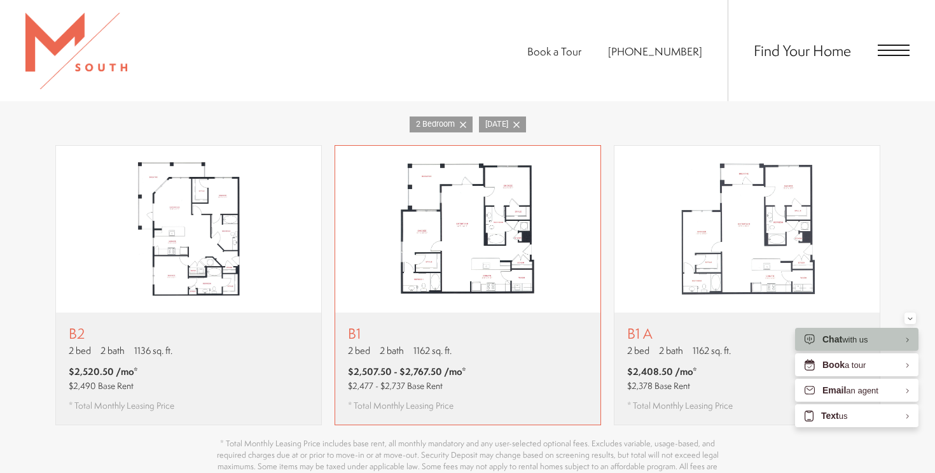
scroll to position [798, 0]
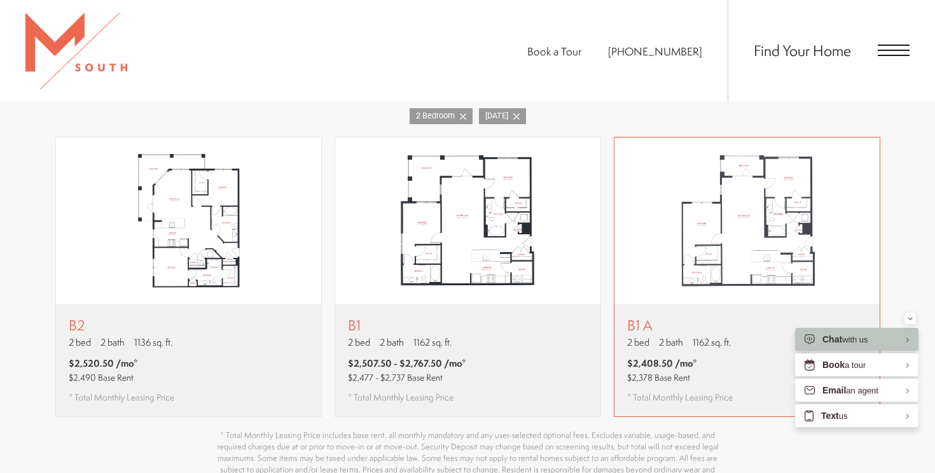
click at [715, 274] on img "View floor plan B1 A" at bounding box center [747, 220] width 265 height 167
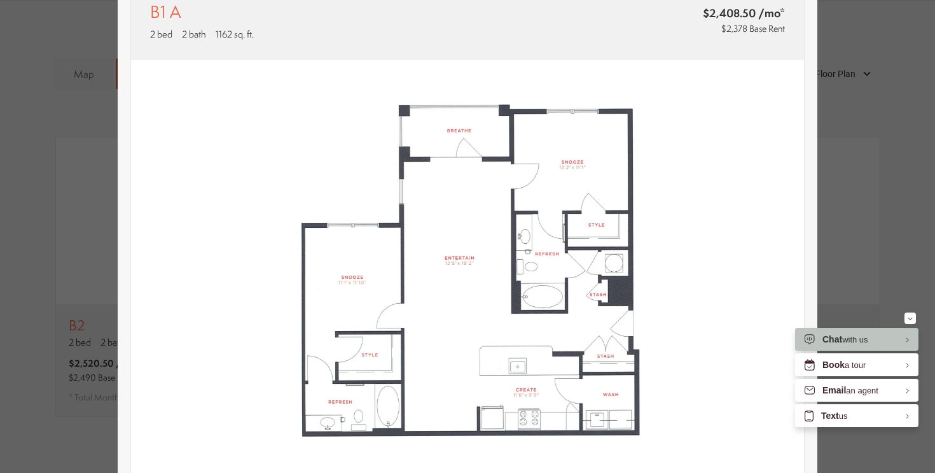
scroll to position [179, 0]
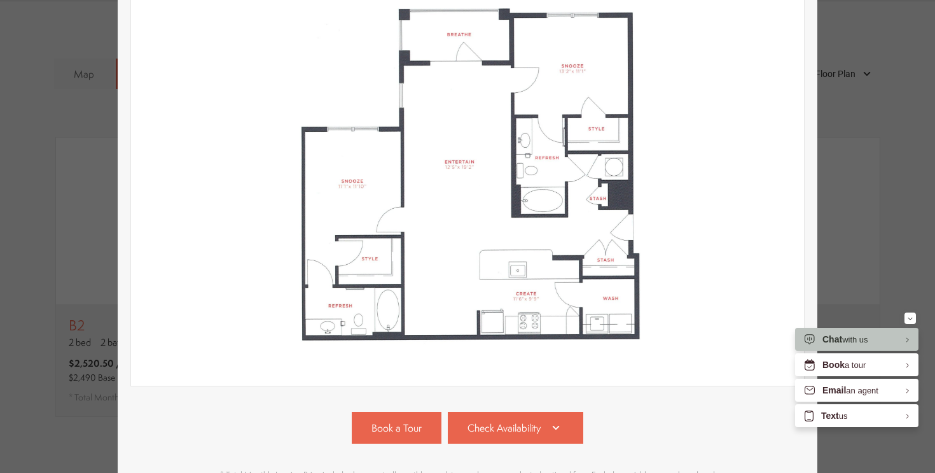
click at [930, 147] on div "B1 A 2 bed 2 bath 1162 sq. ft. $2,408.50 /mo* $2,378 Base Rent 2D 3D" at bounding box center [467, 236] width 935 height 473
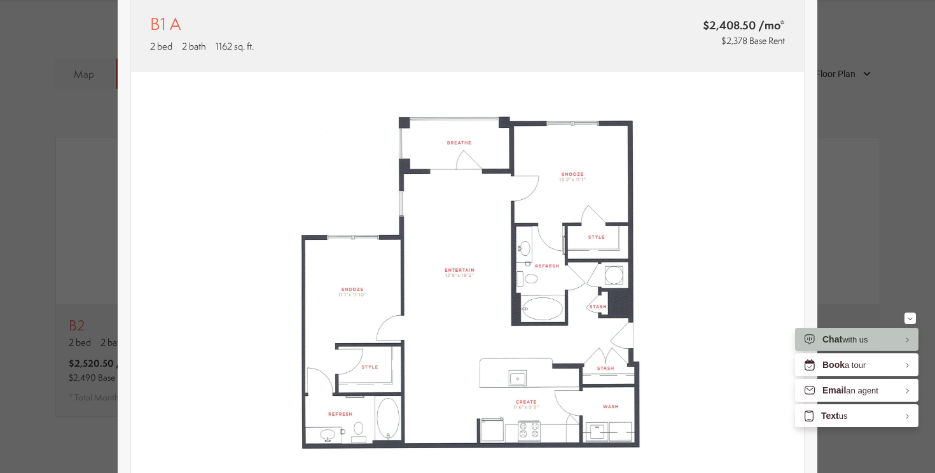
scroll to position [41, 0]
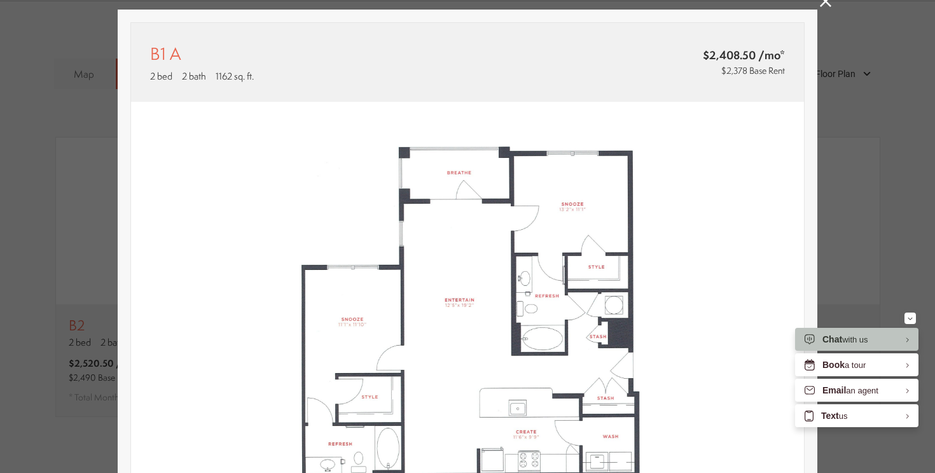
click at [819, 3] on div "B1 A 2 bed 2 bath 1162 sq. ft. $2,408.50 /mo* $2,378 Base Rent 2D 3D" at bounding box center [467, 236] width 935 height 473
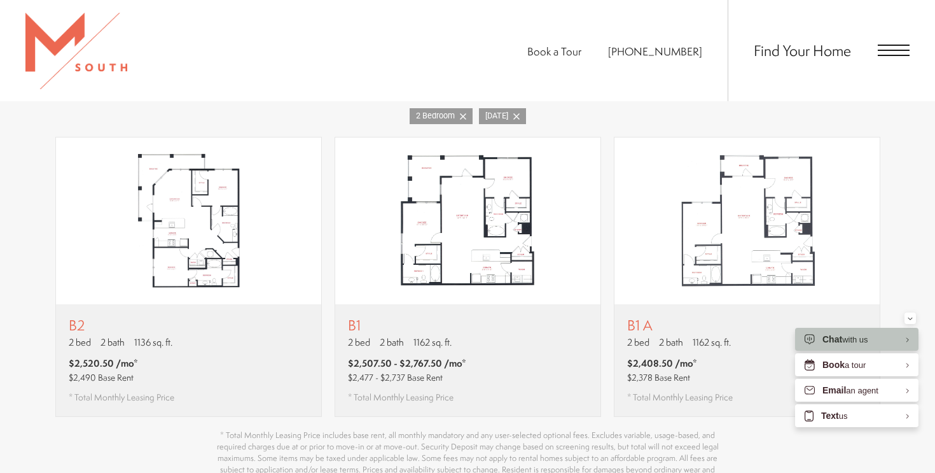
click at [902, 46] on span "Open Menu" at bounding box center [894, 50] width 32 height 11
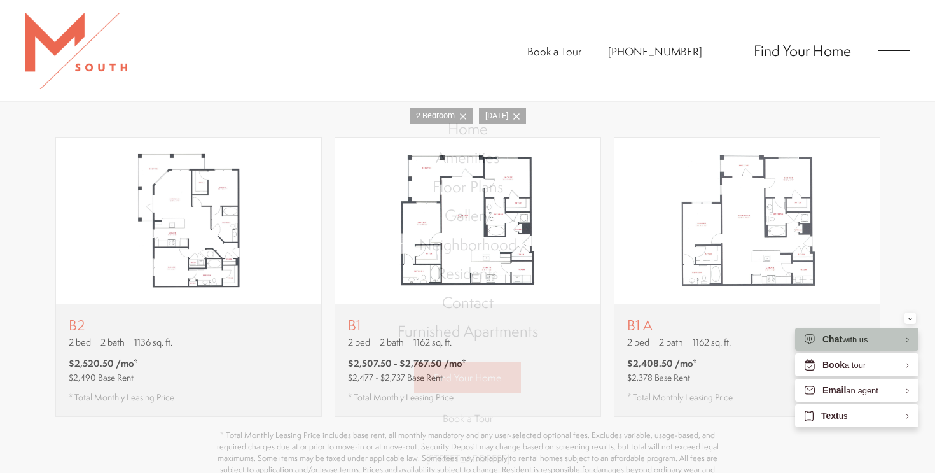
scroll to position [0, 0]
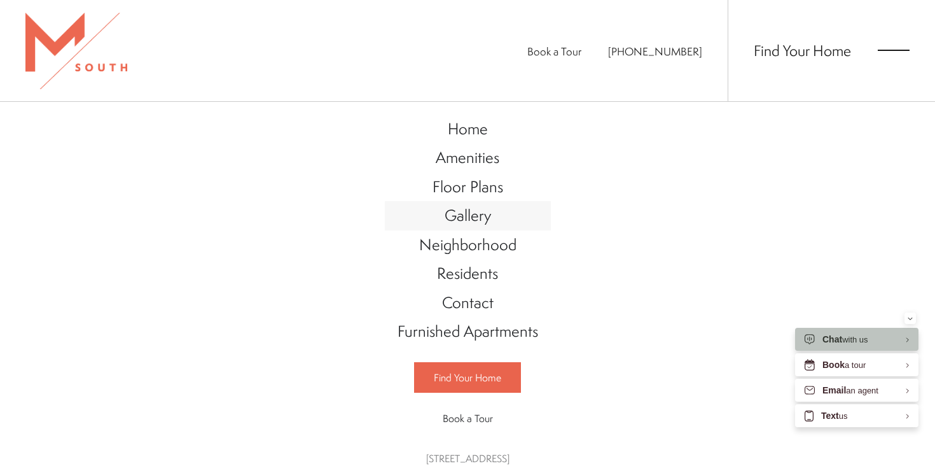
click at [479, 211] on span "Gallery" at bounding box center [468, 215] width 46 height 22
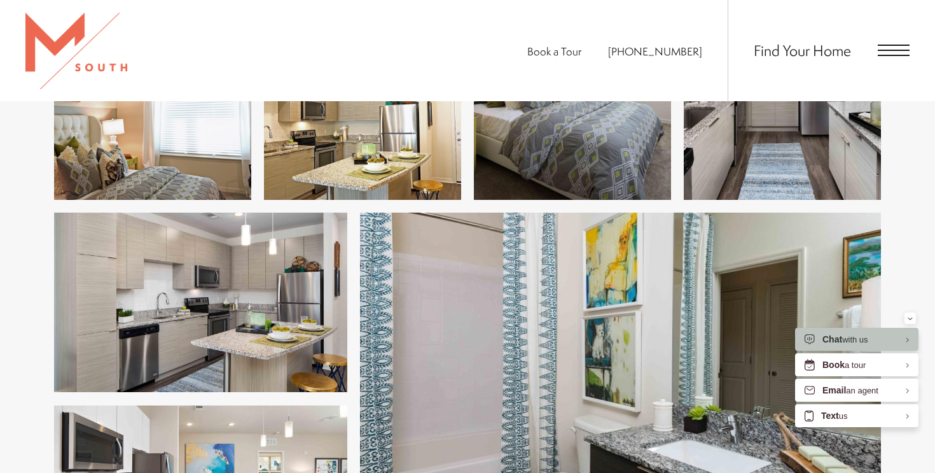
scroll to position [1741, 0]
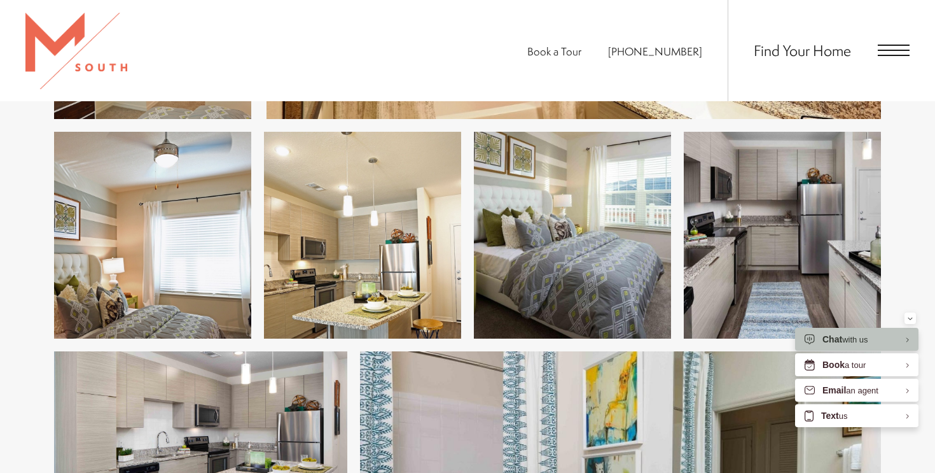
click at [421, 282] on img at bounding box center [362, 235] width 197 height 207
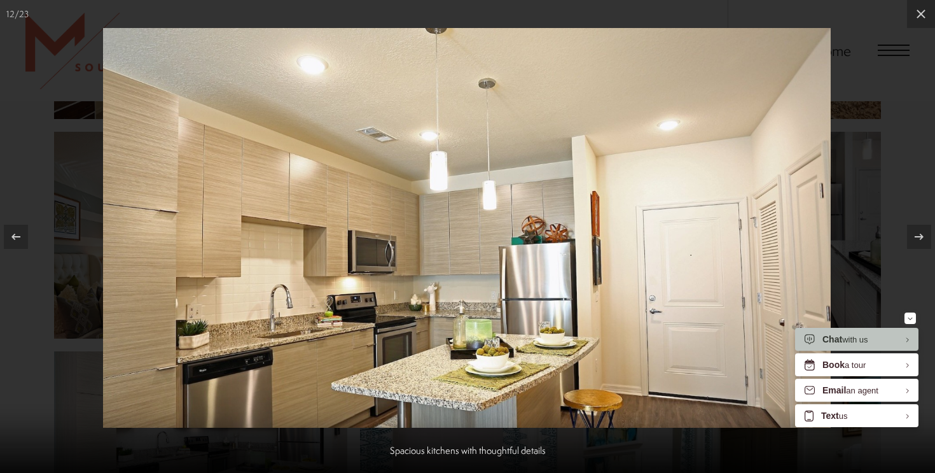
click at [859, 122] on div at bounding box center [467, 236] width 935 height 473
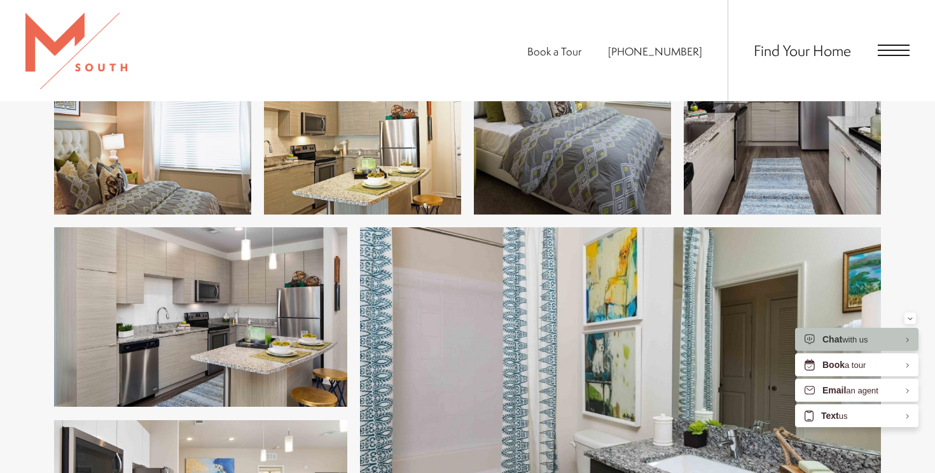
scroll to position [1897, 0]
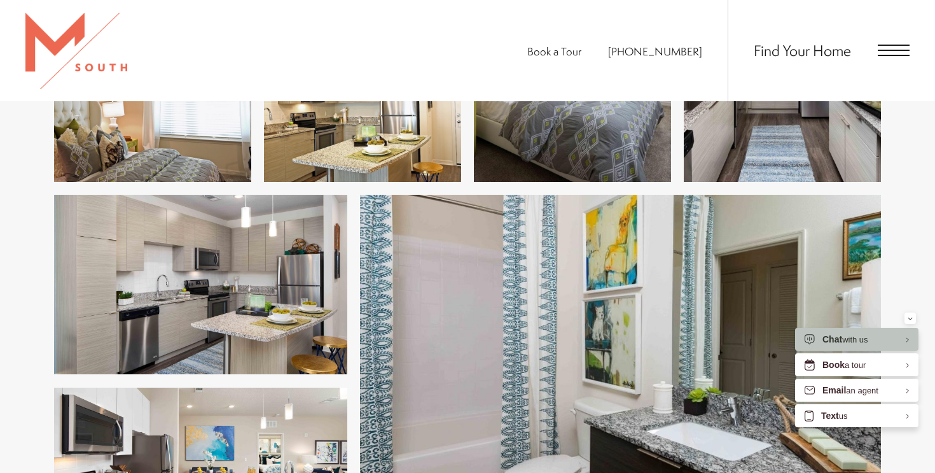
click at [233, 277] on img at bounding box center [200, 284] width 293 height 179
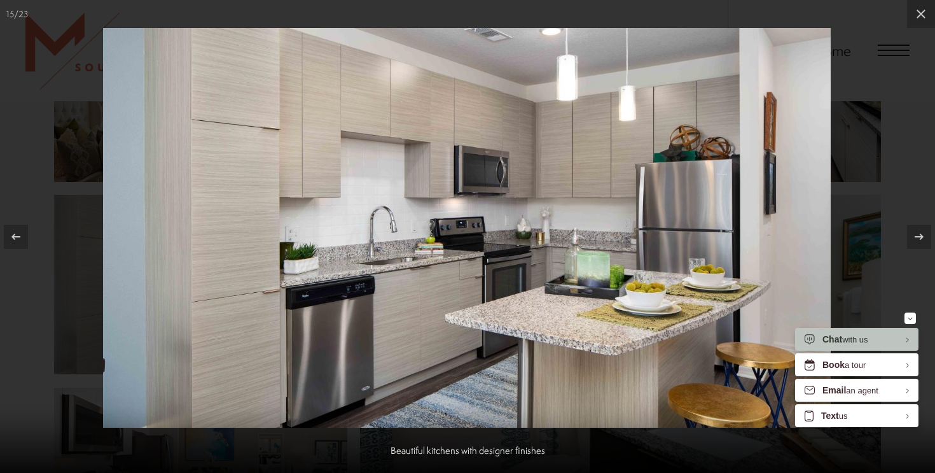
click at [919, 108] on div at bounding box center [467, 236] width 935 height 473
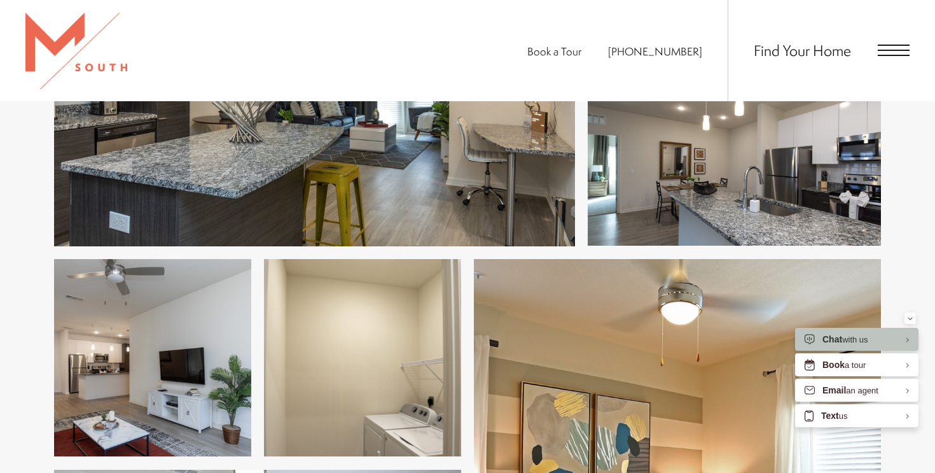
scroll to position [866, 0]
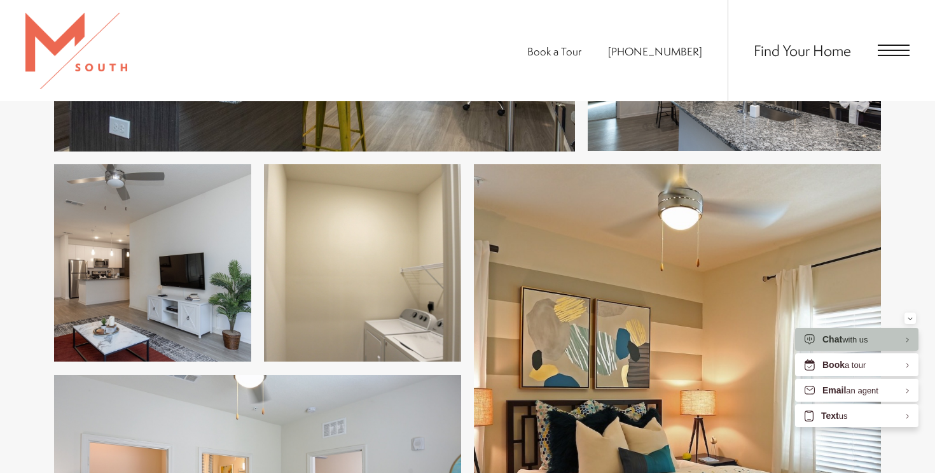
click at [137, 270] on img at bounding box center [152, 263] width 197 height 198
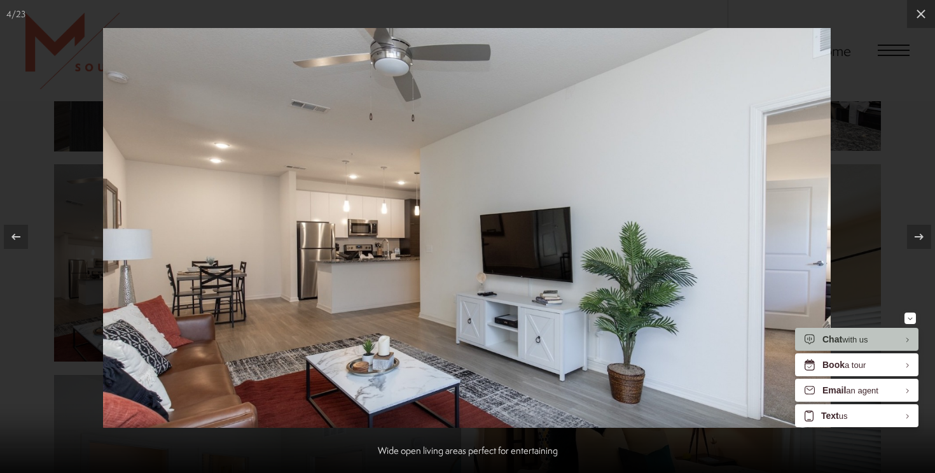
click at [33, 100] on div at bounding box center [467, 236] width 935 height 473
